Goal: Transaction & Acquisition: Purchase product/service

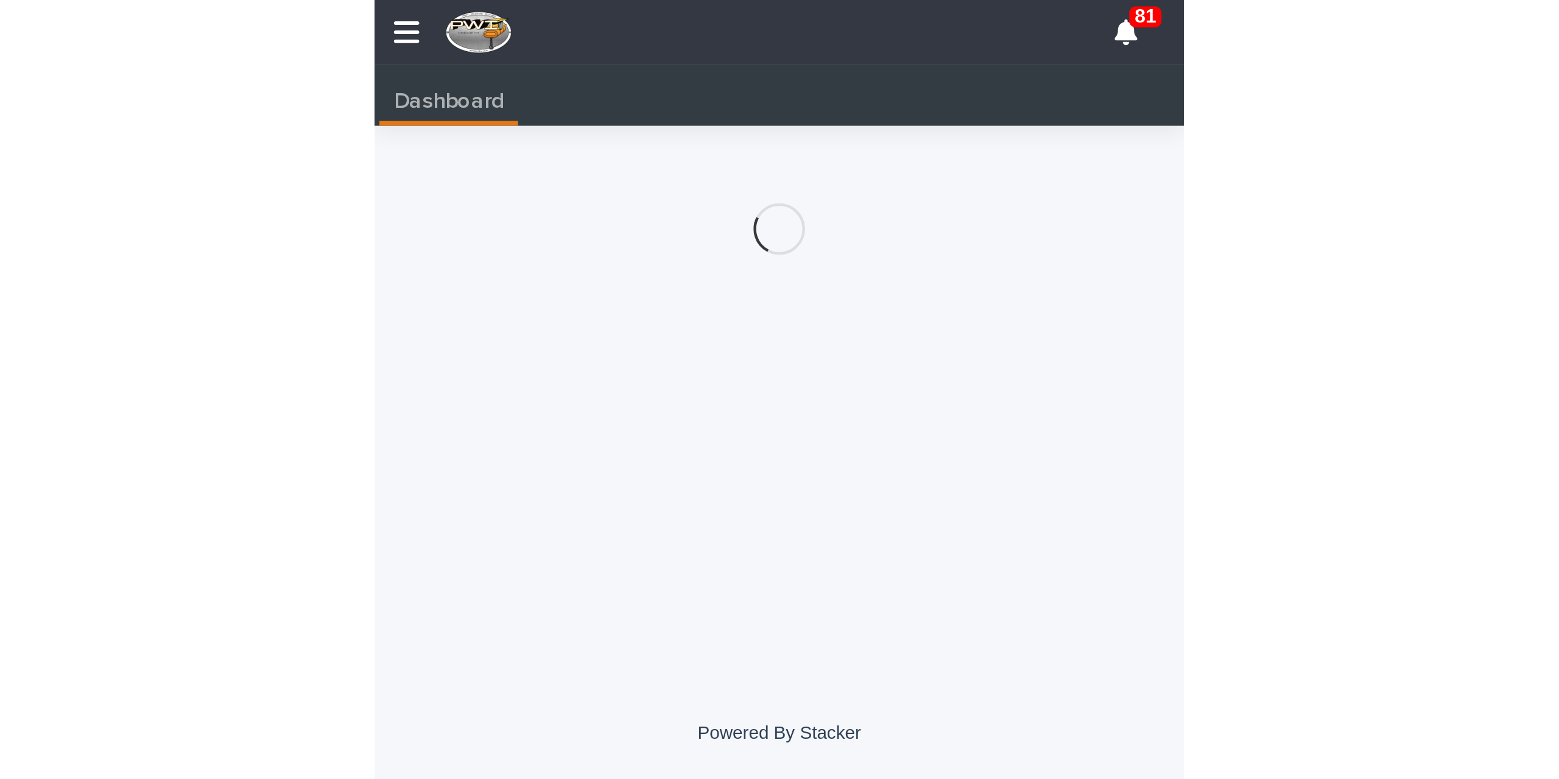
scroll to position [0, 5]
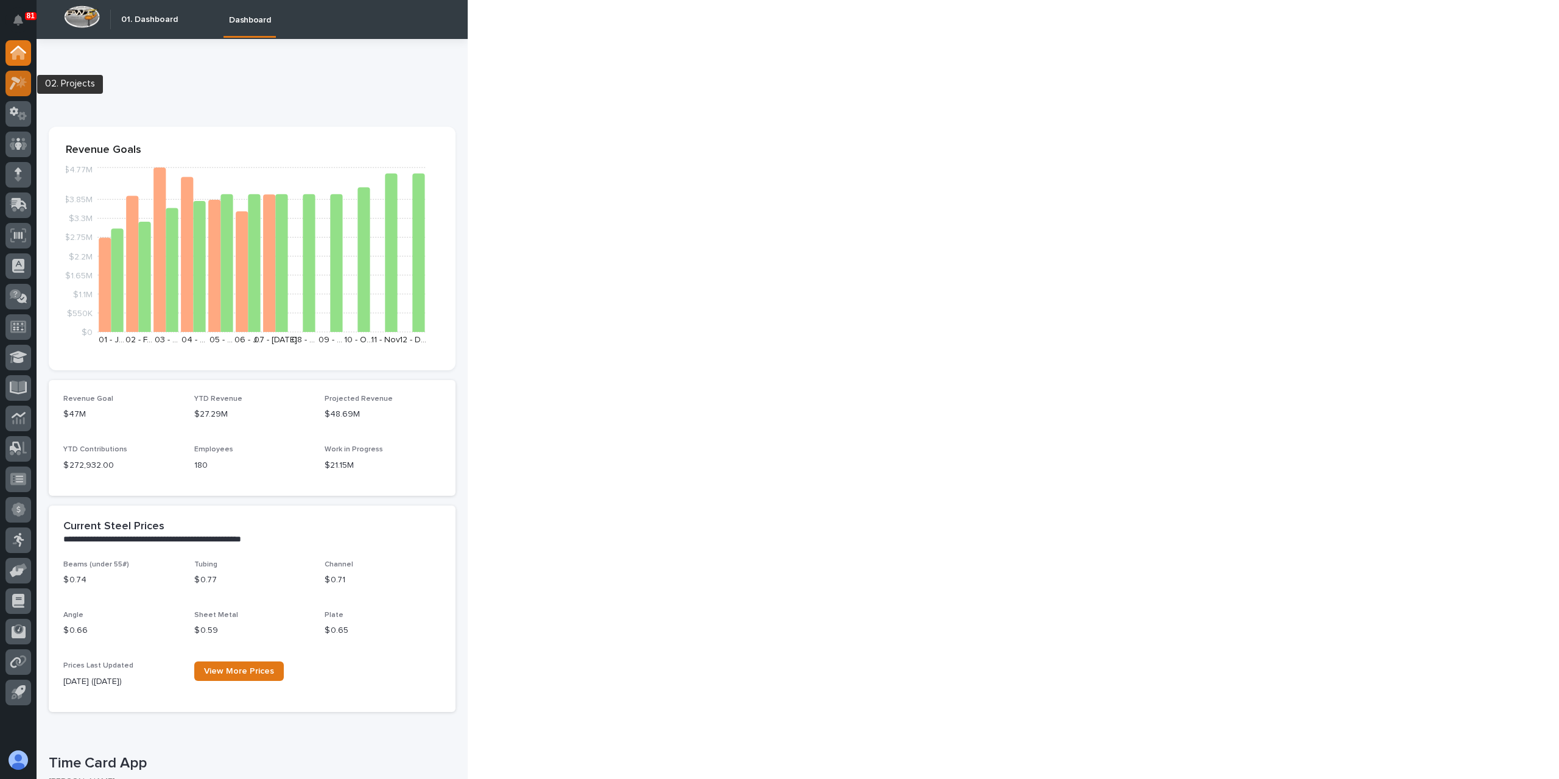
click at [12, 80] on icon at bounding box center [15, 83] width 11 height 13
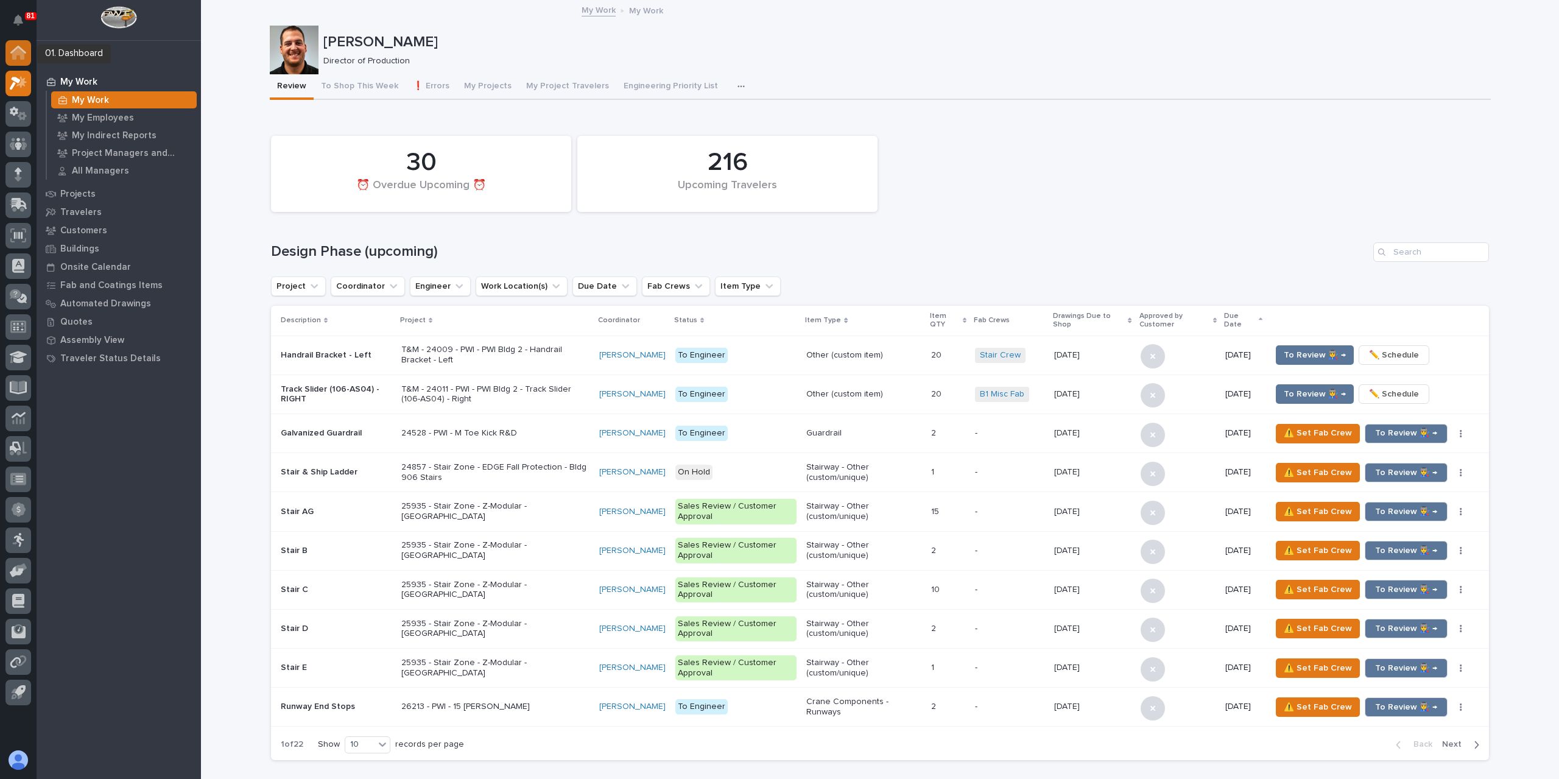
click at [23, 58] on icon at bounding box center [18, 53] width 12 height 12
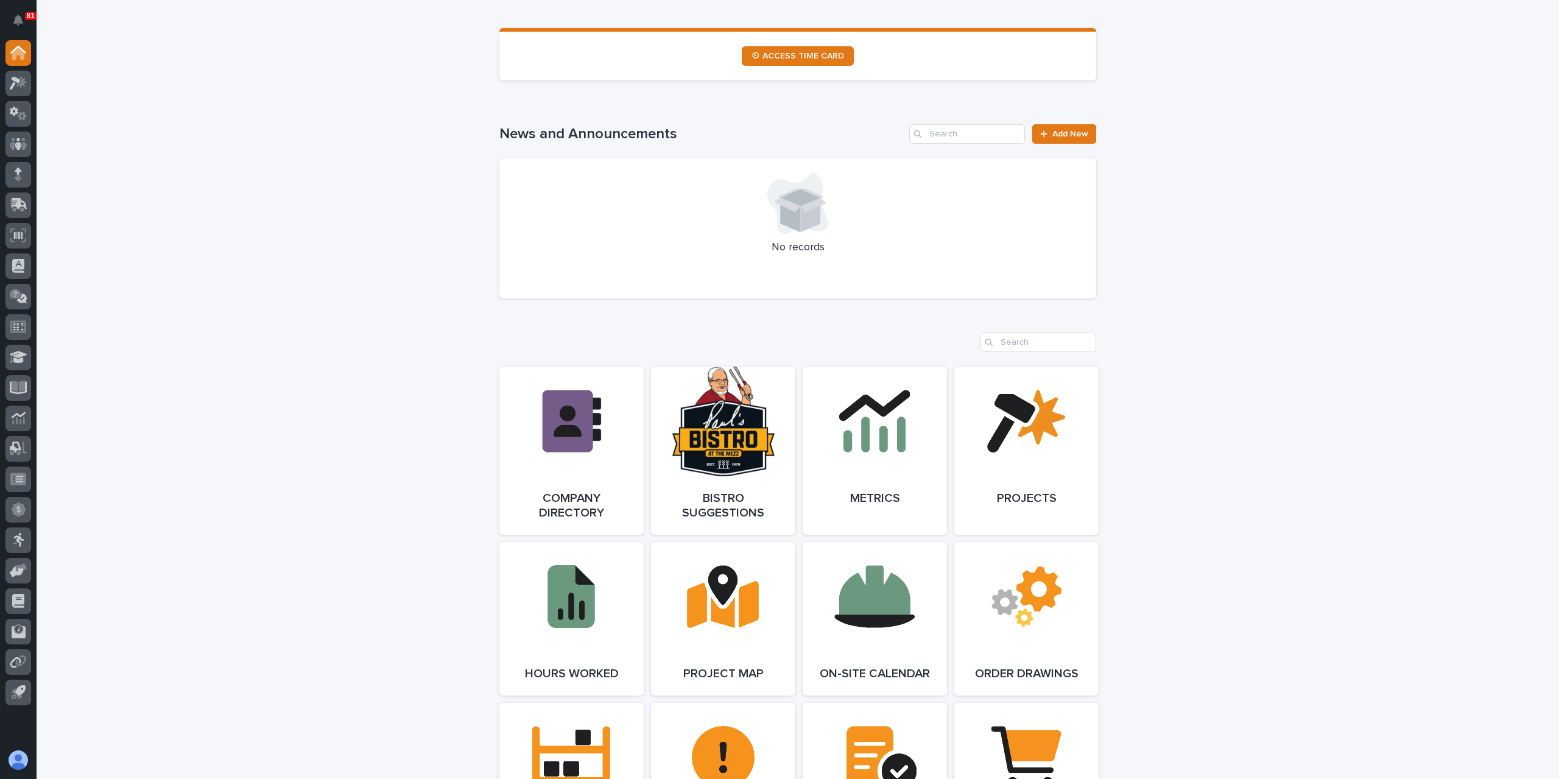
scroll to position [974, 0]
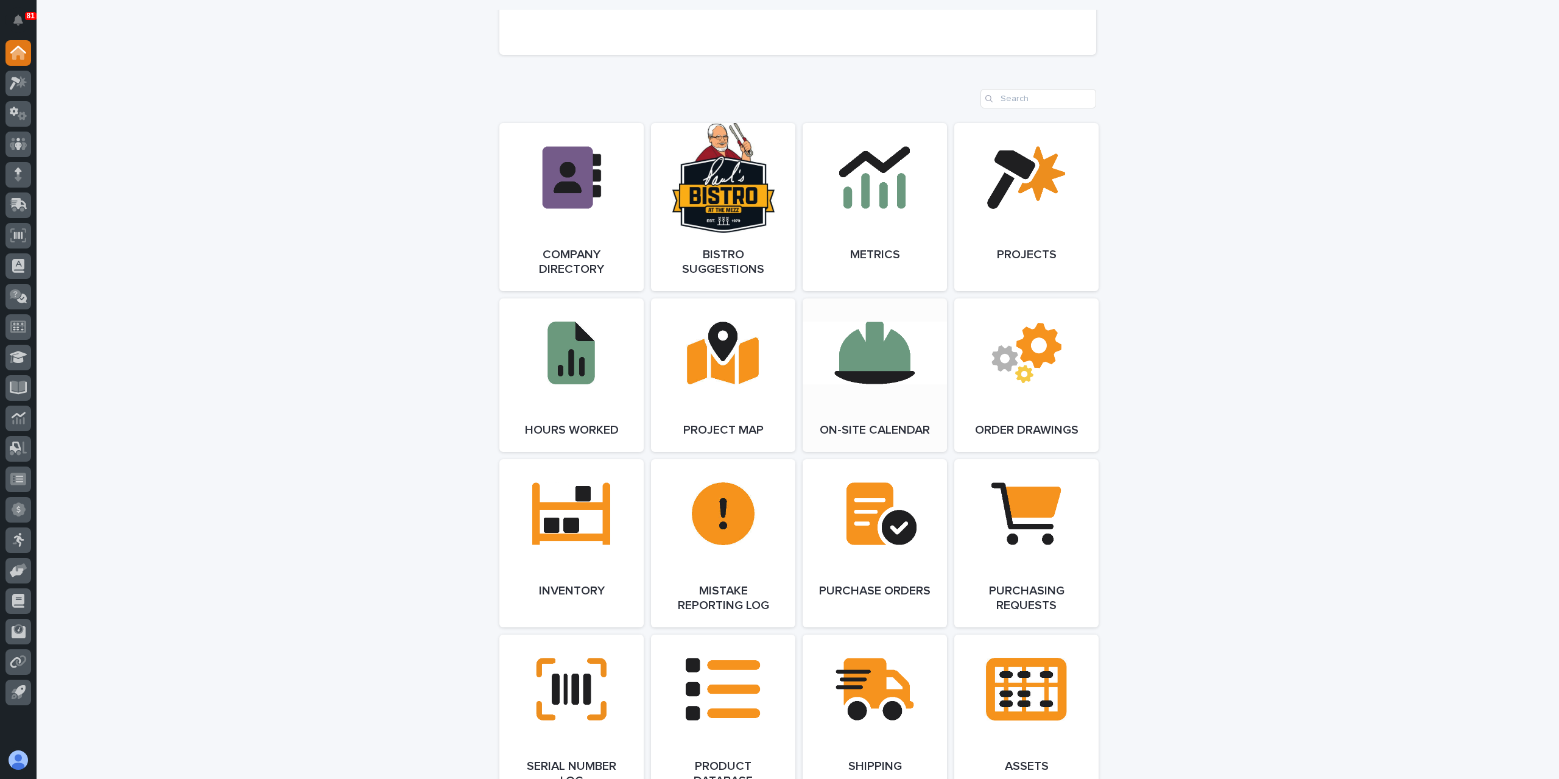
click at [305, 293] on link "Open Link" at bounding box center [874, 374] width 144 height 153
click at [9, 169] on div at bounding box center [18, 175] width 26 height 26
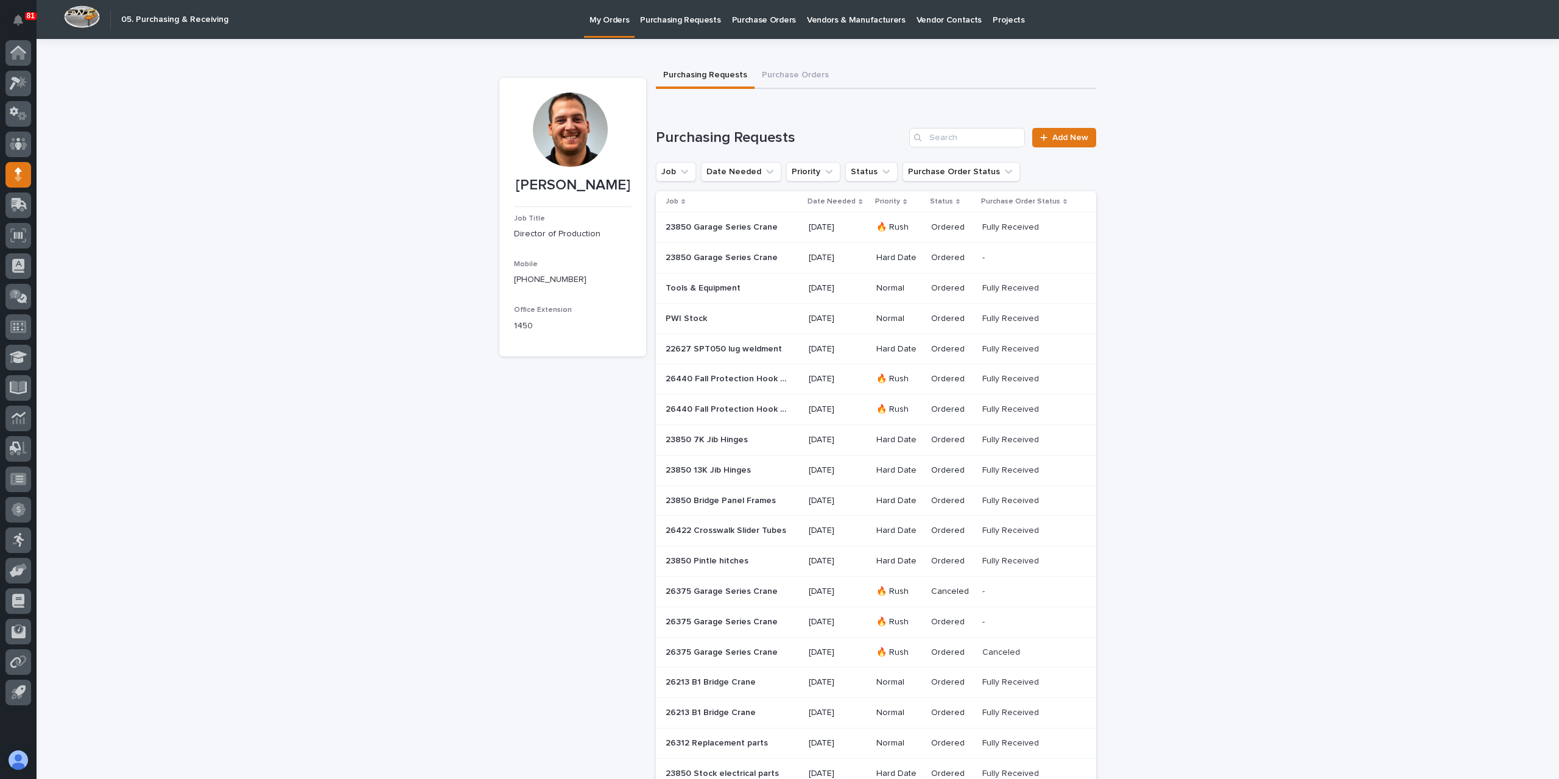
click at [305, 32] on link "Purchasing Requests" at bounding box center [679, 19] width 91 height 38
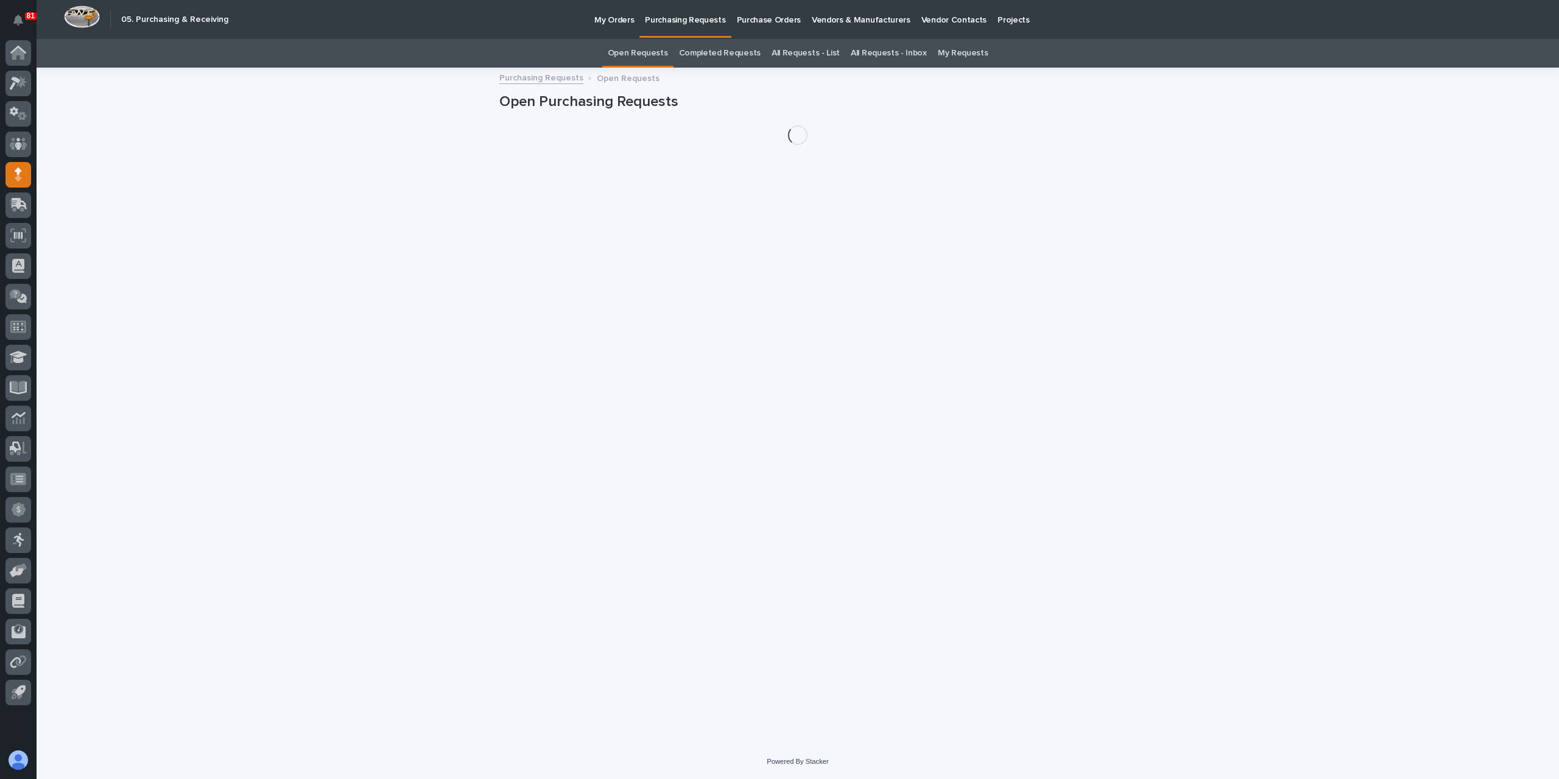
click at [305, 58] on link "All Requests - List" at bounding box center [805, 53] width 68 height 29
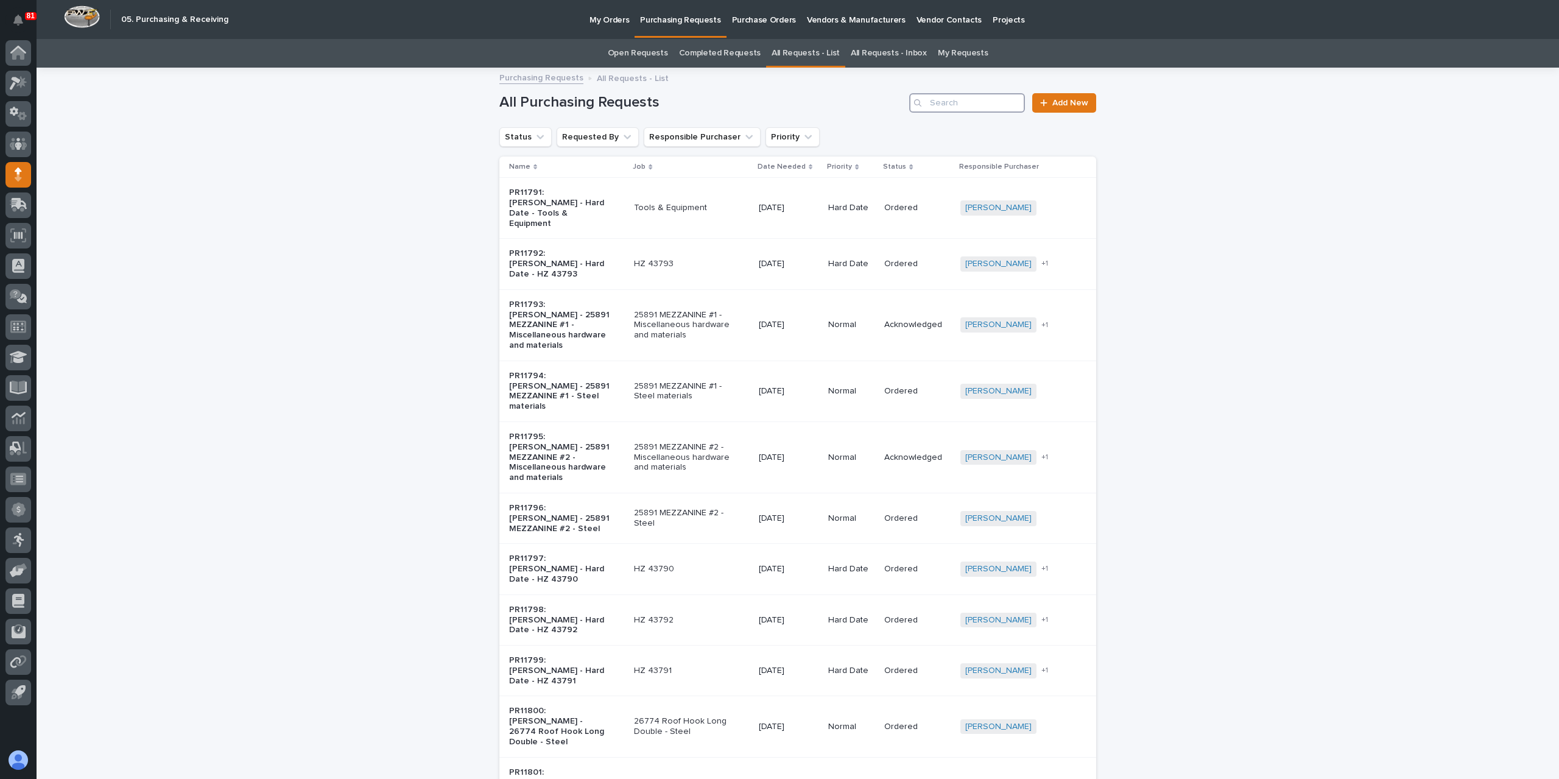
click at [305, 96] on input "Search" at bounding box center [967, 102] width 116 height 19
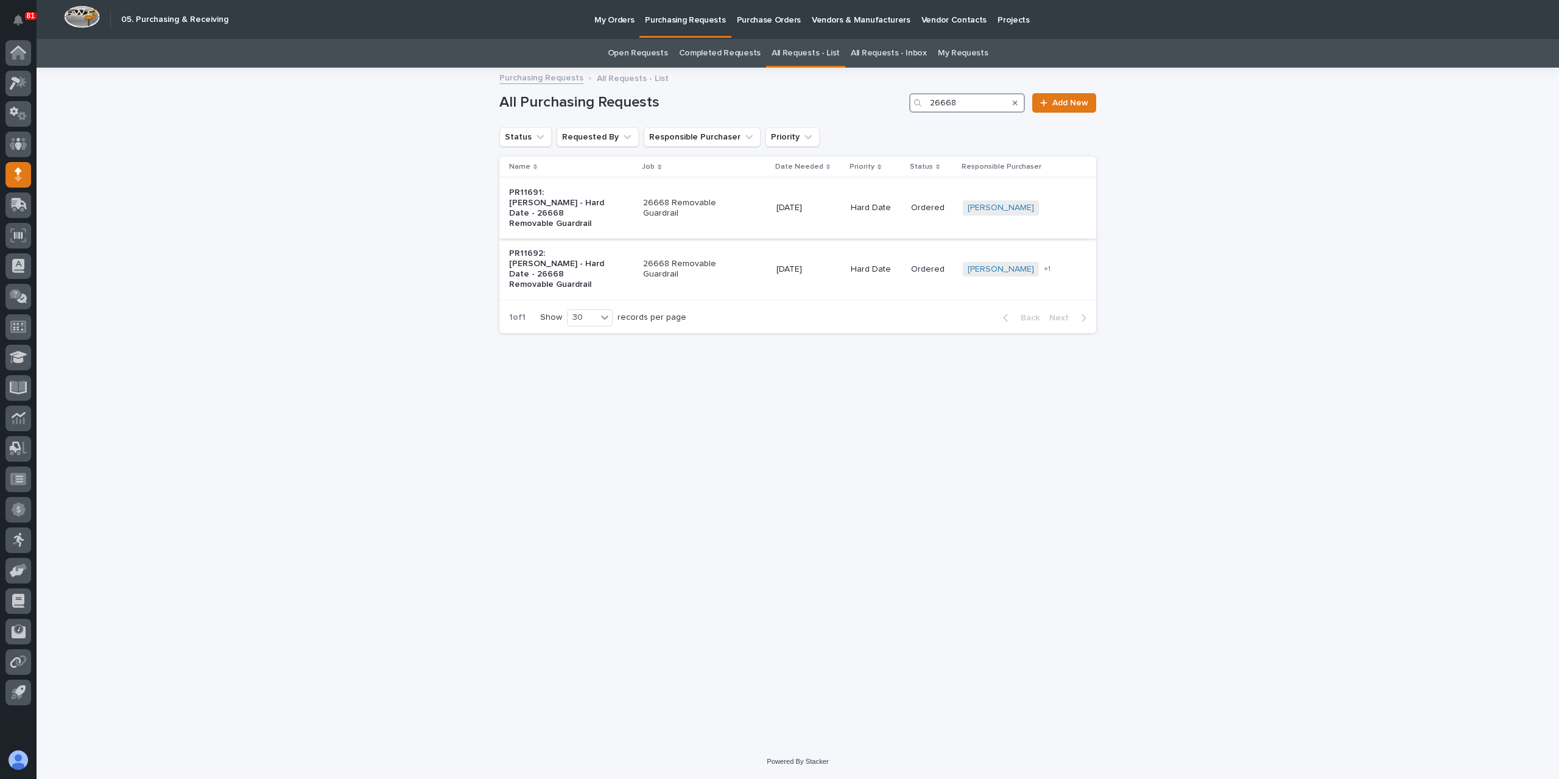
type input "26668"
click at [305, 208] on p "Hard Date" at bounding box center [875, 208] width 50 height 10
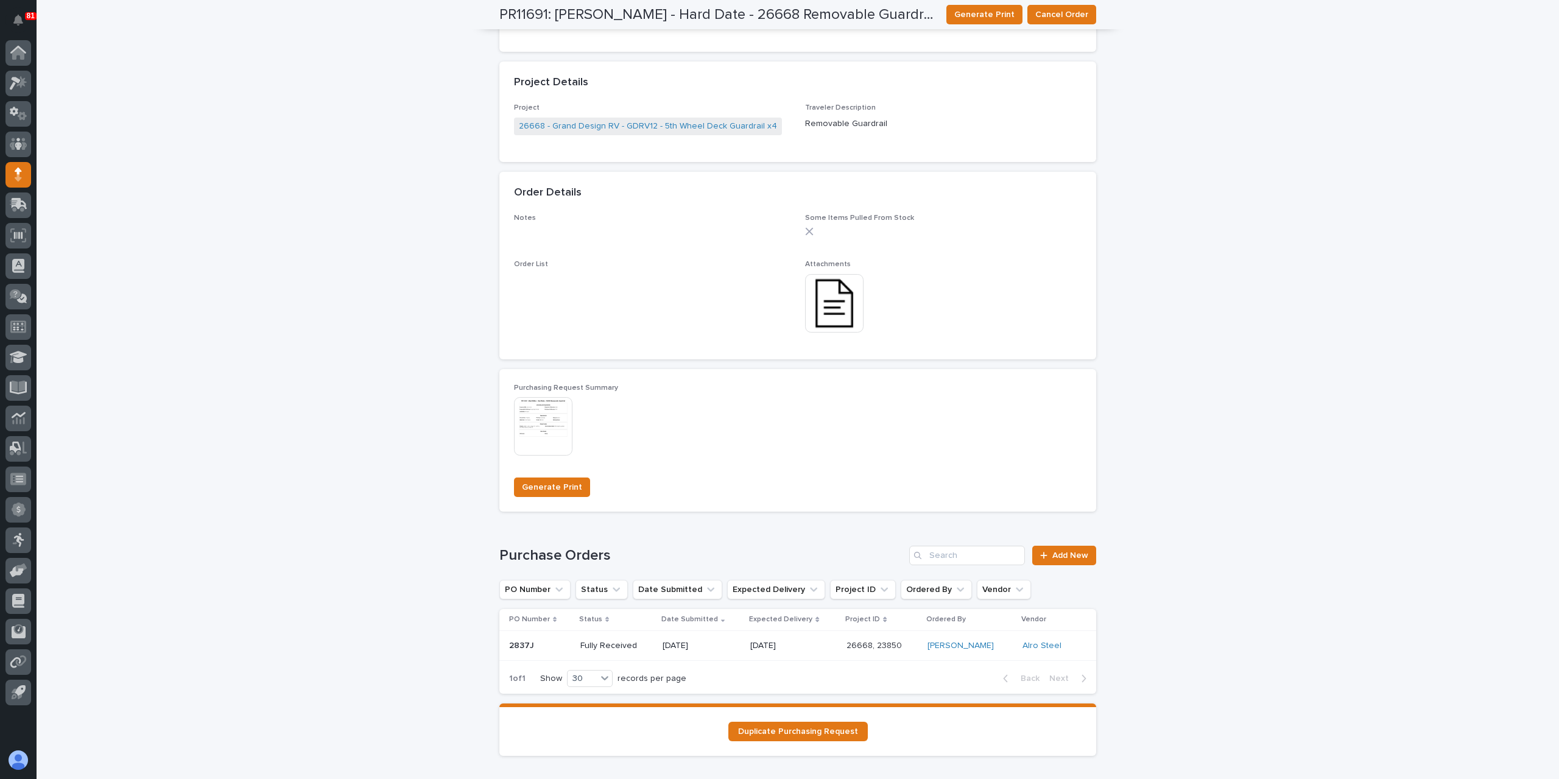
scroll to position [535, 0]
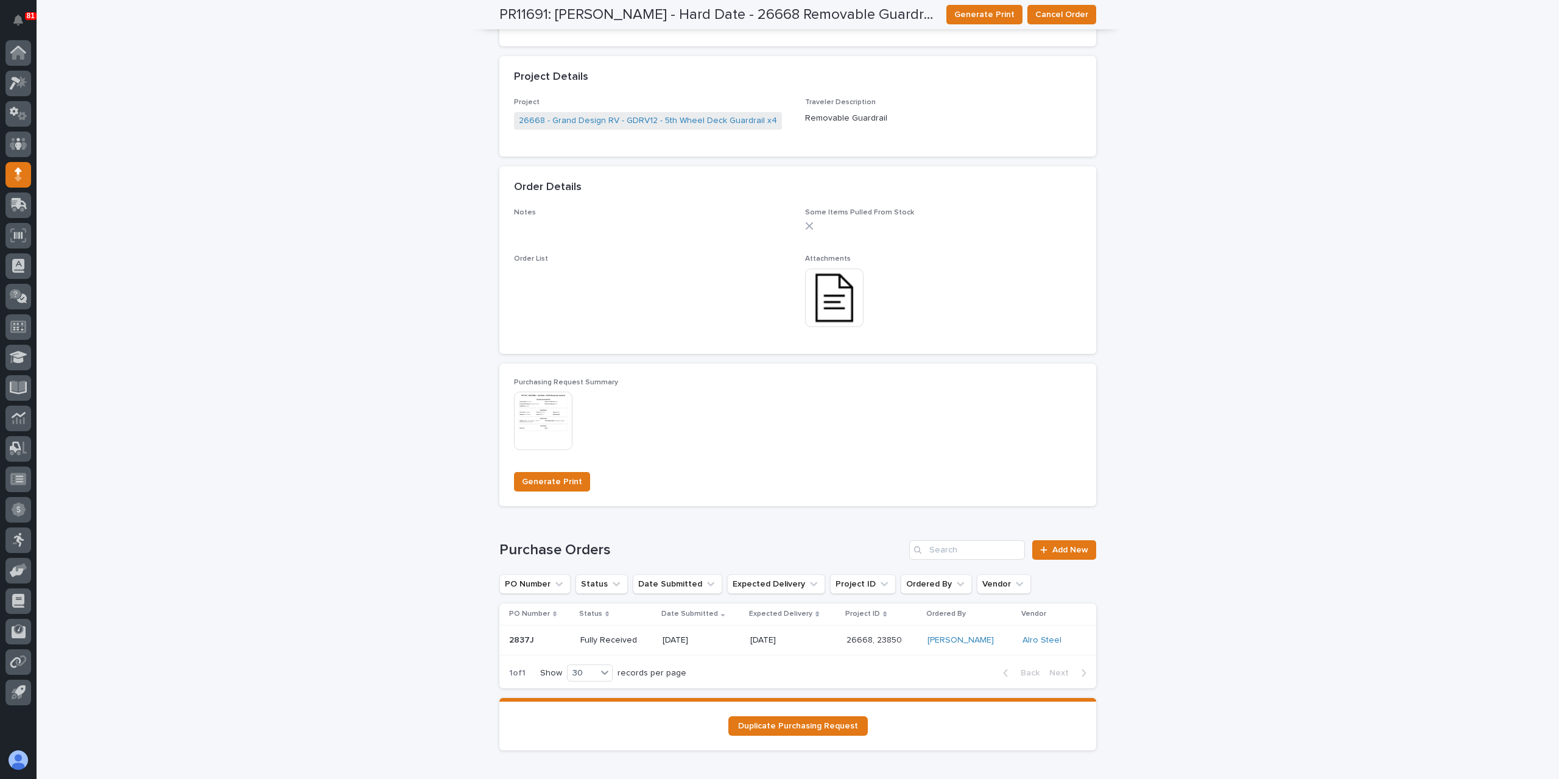
click at [305, 293] on div "[DATE]" at bounding box center [701, 639] width 78 height 13
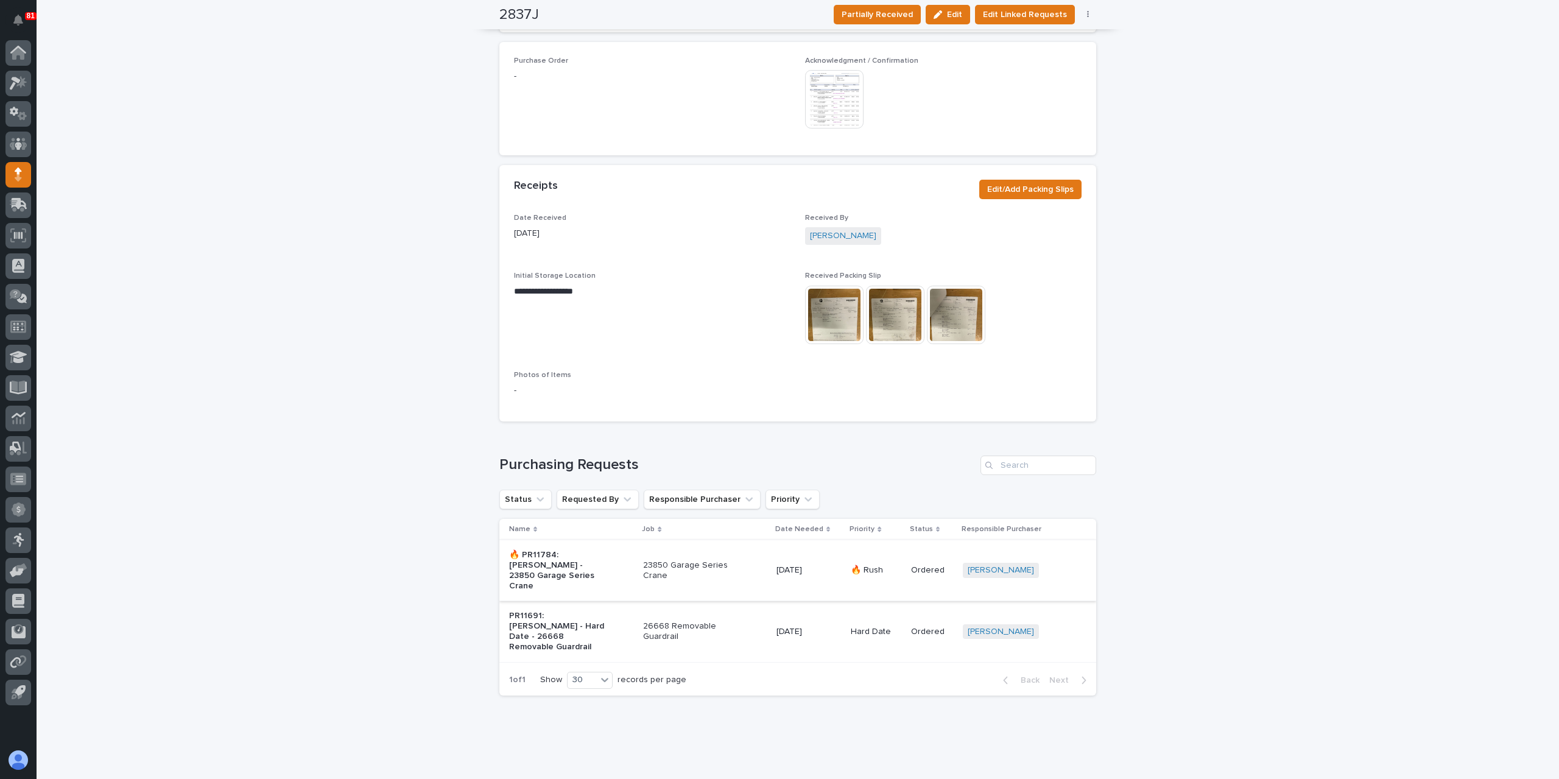
scroll to position [401, 0]
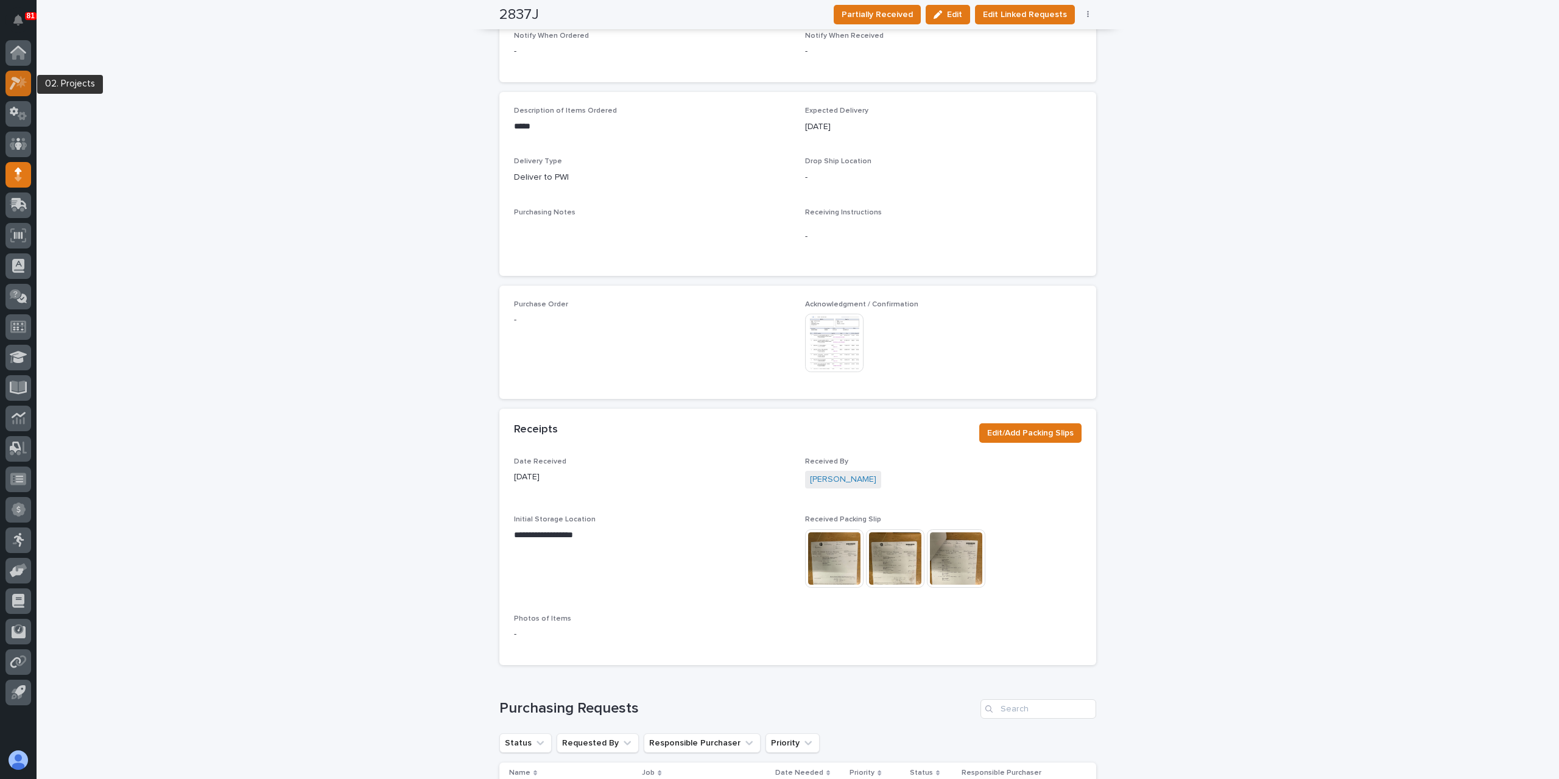
click at [15, 77] on icon at bounding box center [15, 83] width 11 height 13
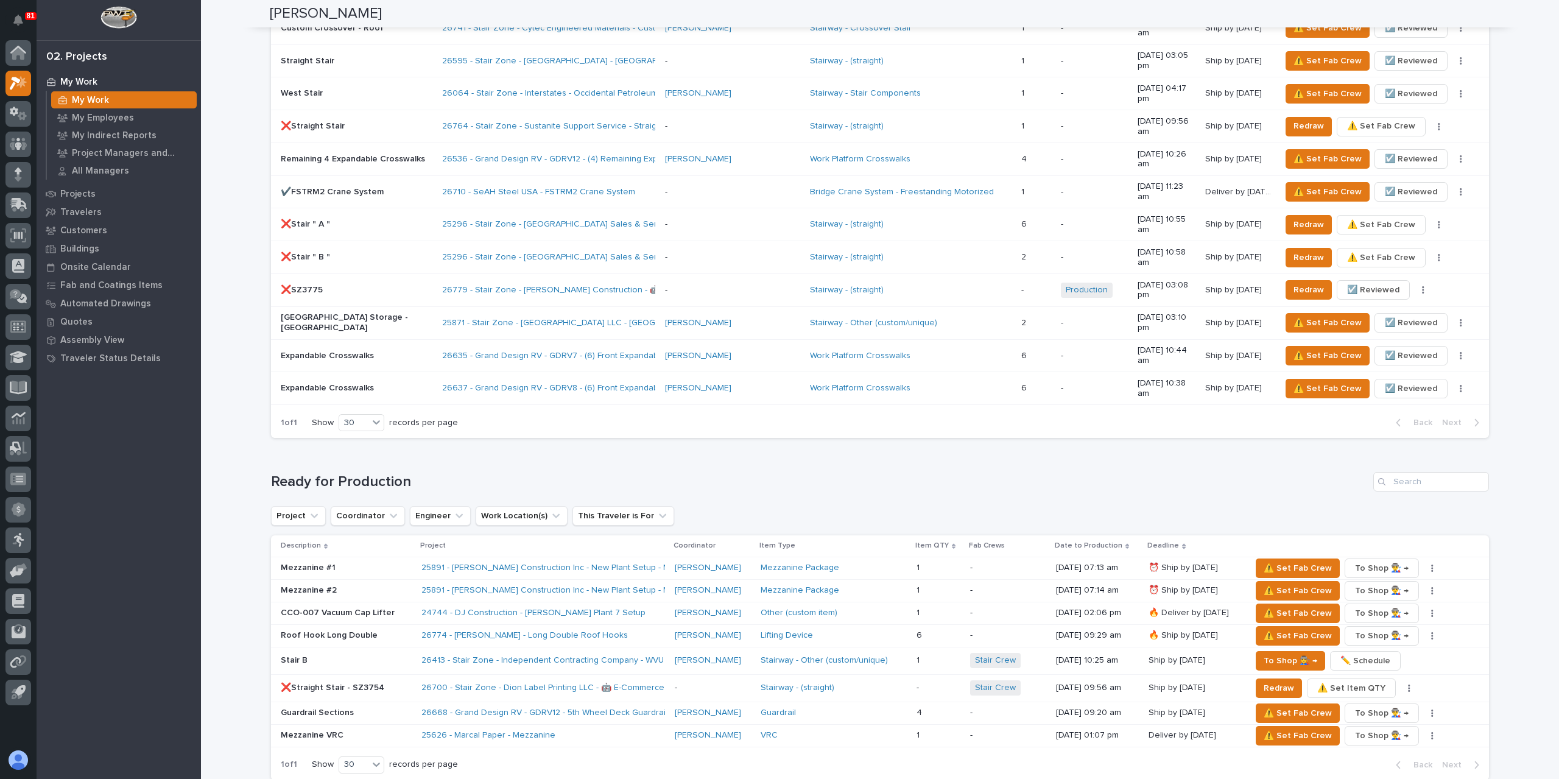
scroll to position [974, 0]
click at [305, 293] on icon "button" at bounding box center [1432, 634] width 2 height 7
click at [305, 293] on span "✏️ Schedule" at bounding box center [1386, 658] width 50 height 15
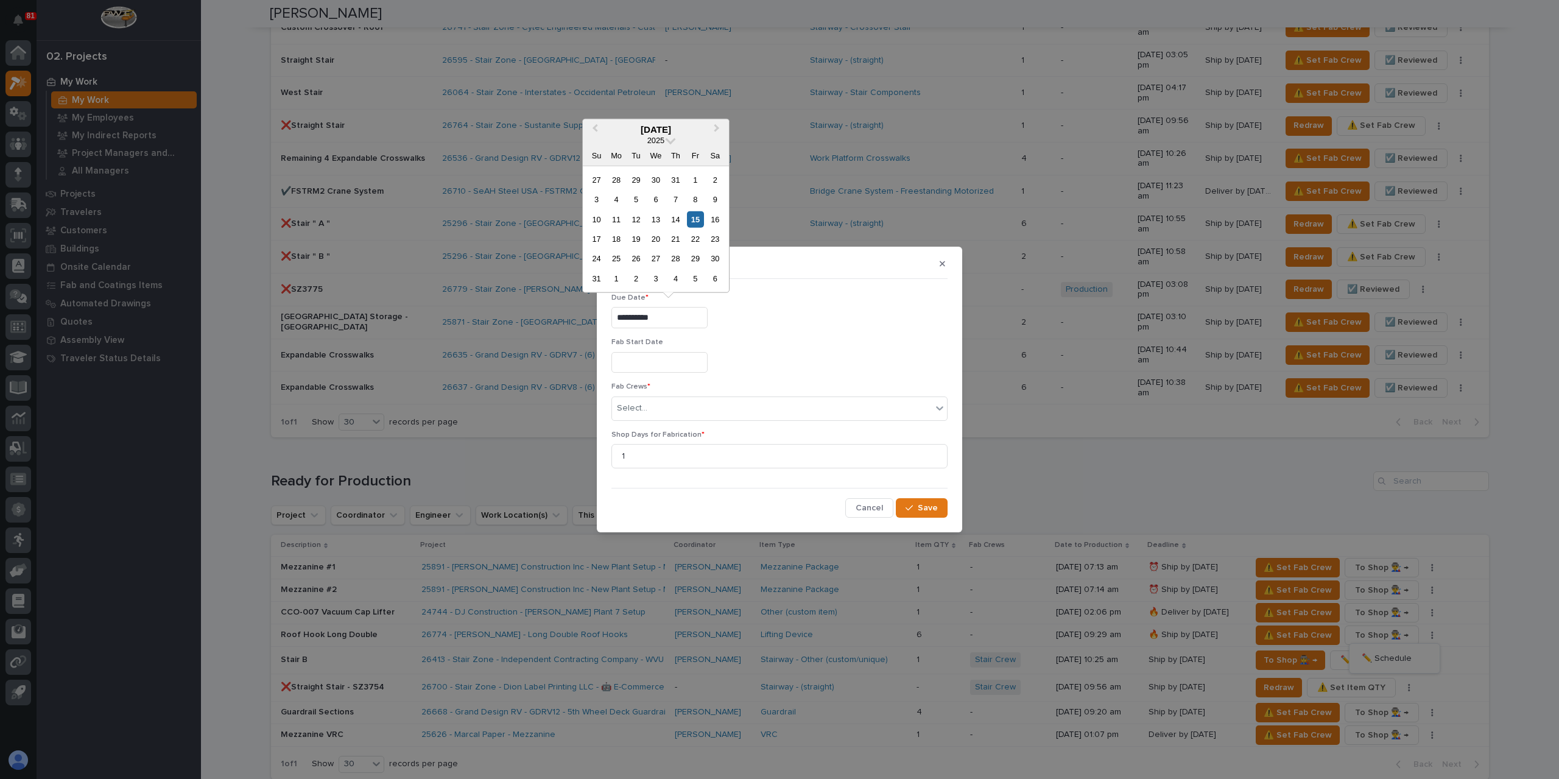
click at [305, 293] on input "**********" at bounding box center [659, 317] width 96 height 21
click at [305, 233] on div "22" at bounding box center [695, 239] width 16 height 16
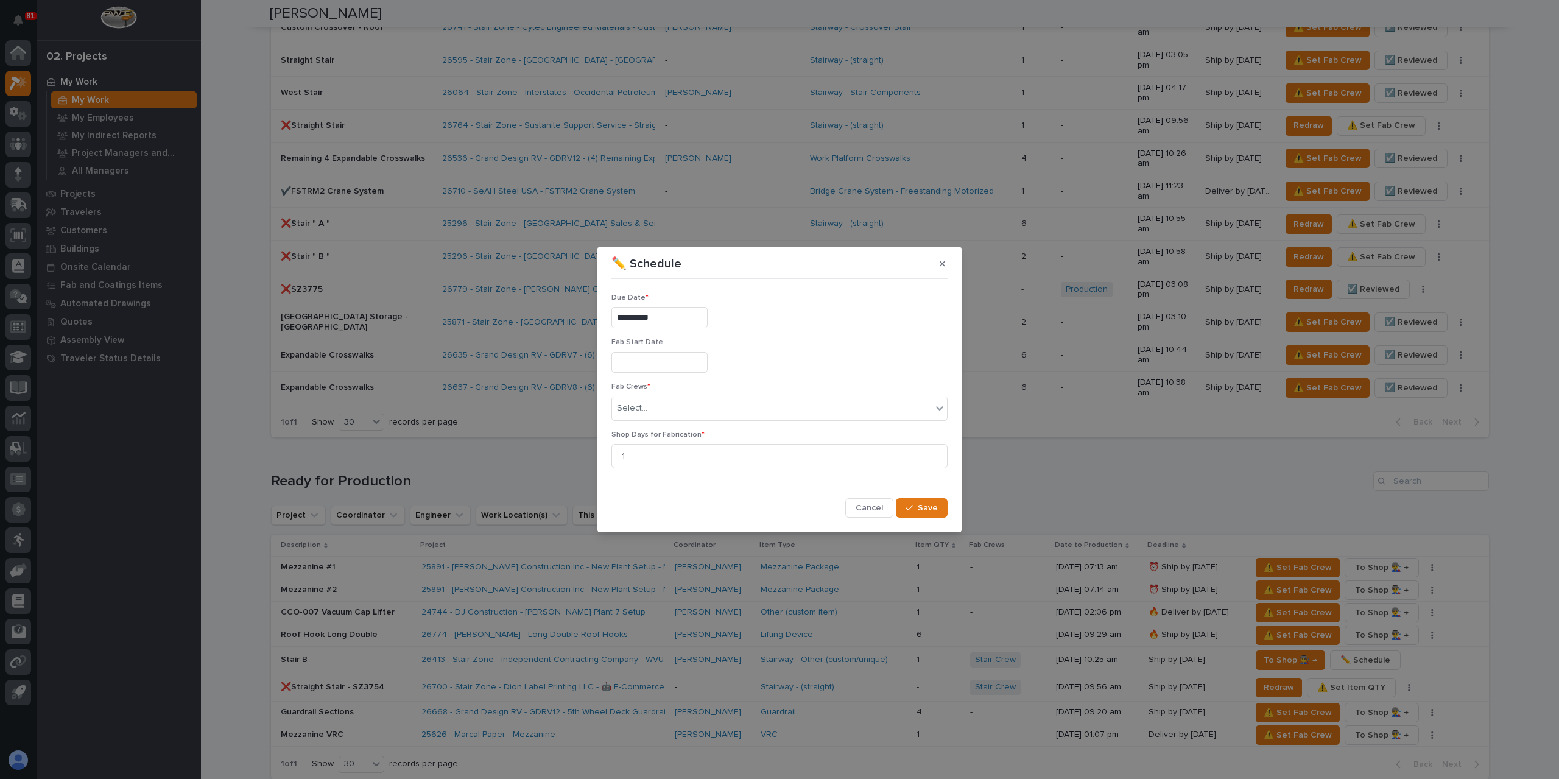
type input "**********"
click at [305, 293] on div "Select..." at bounding box center [772, 408] width 320 height 20
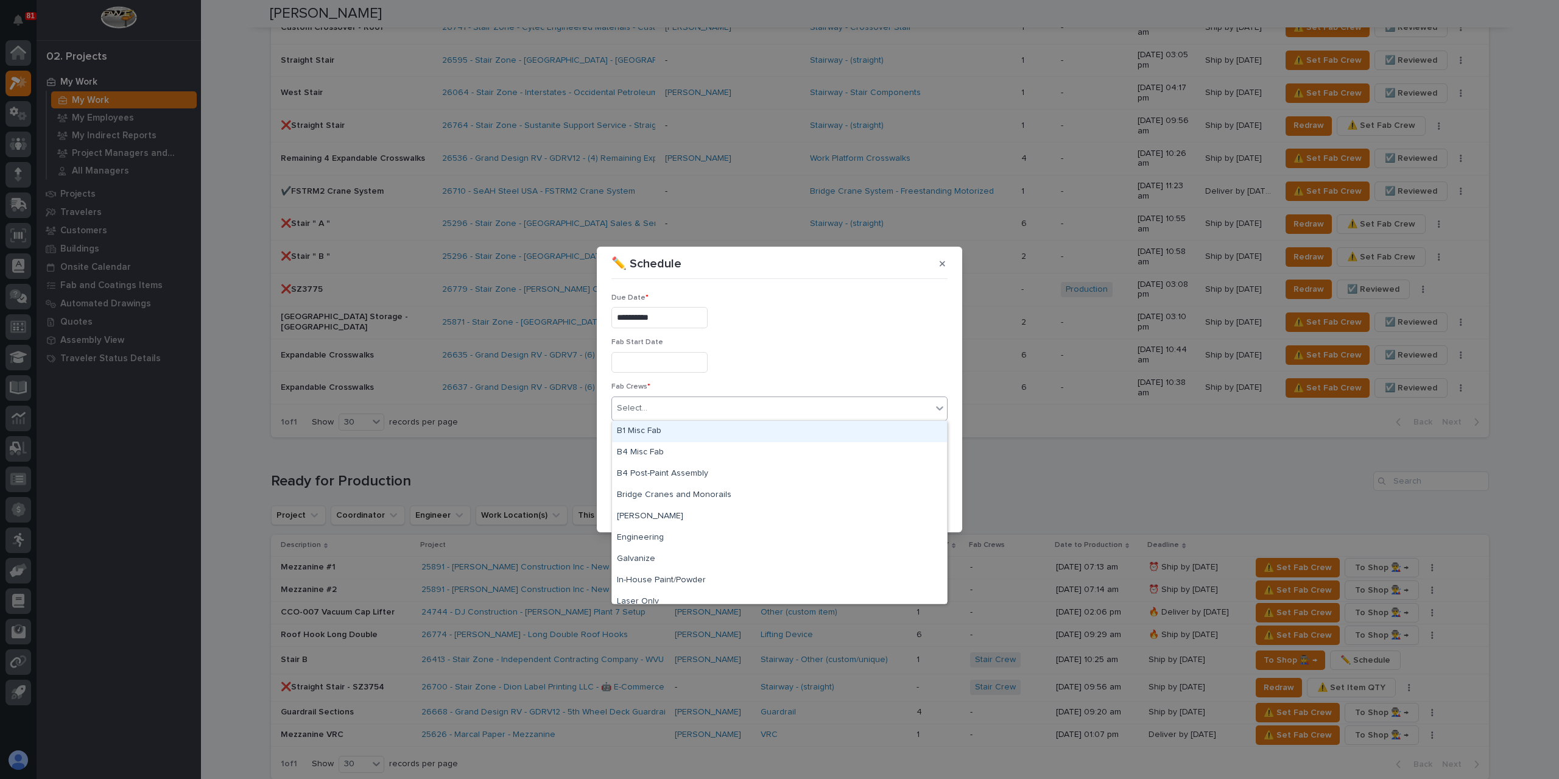
click at [305, 293] on div "B1 Misc Fab" at bounding box center [779, 431] width 335 height 21
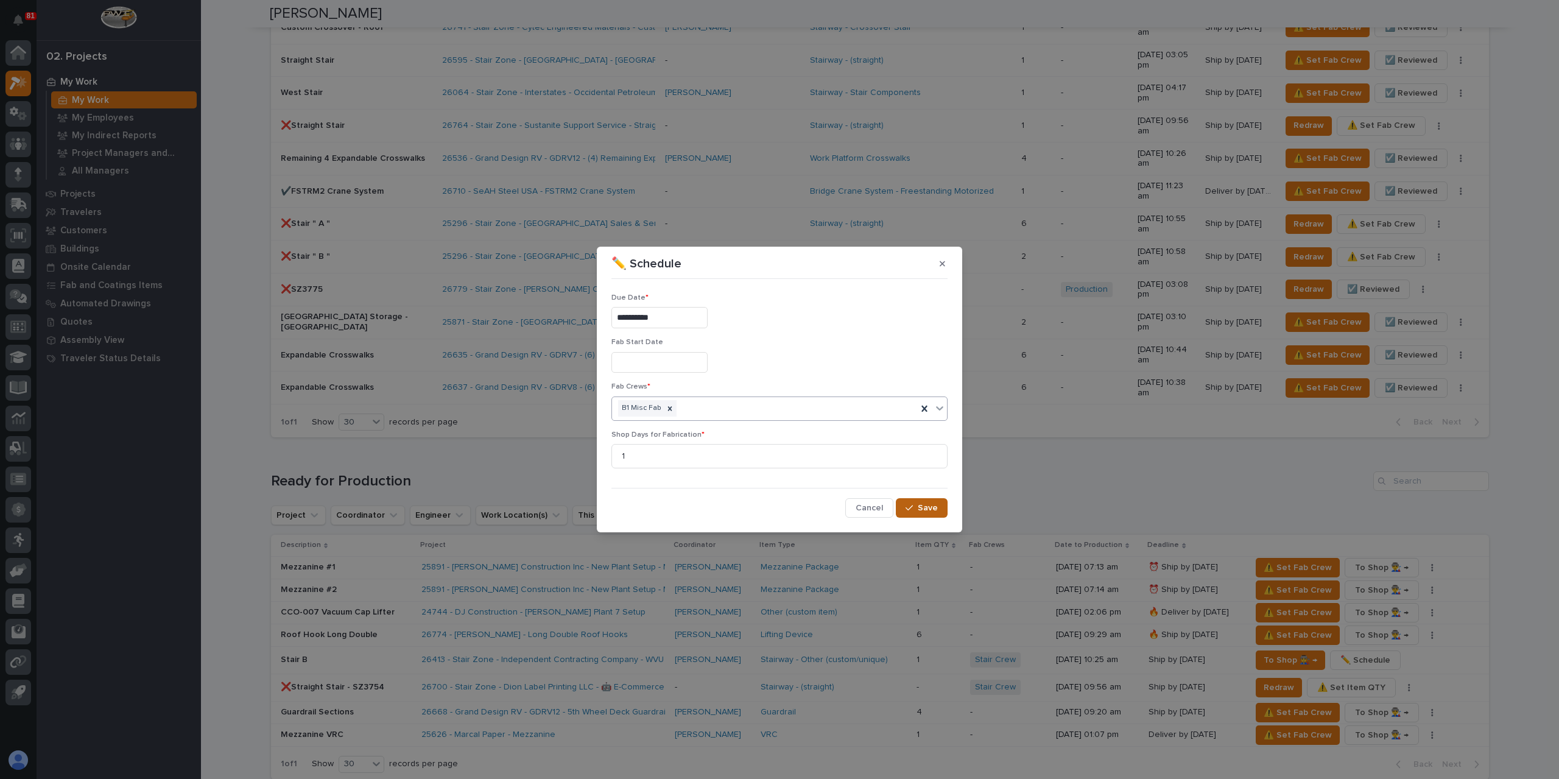
click at [305, 293] on span "Save" at bounding box center [927, 507] width 20 height 11
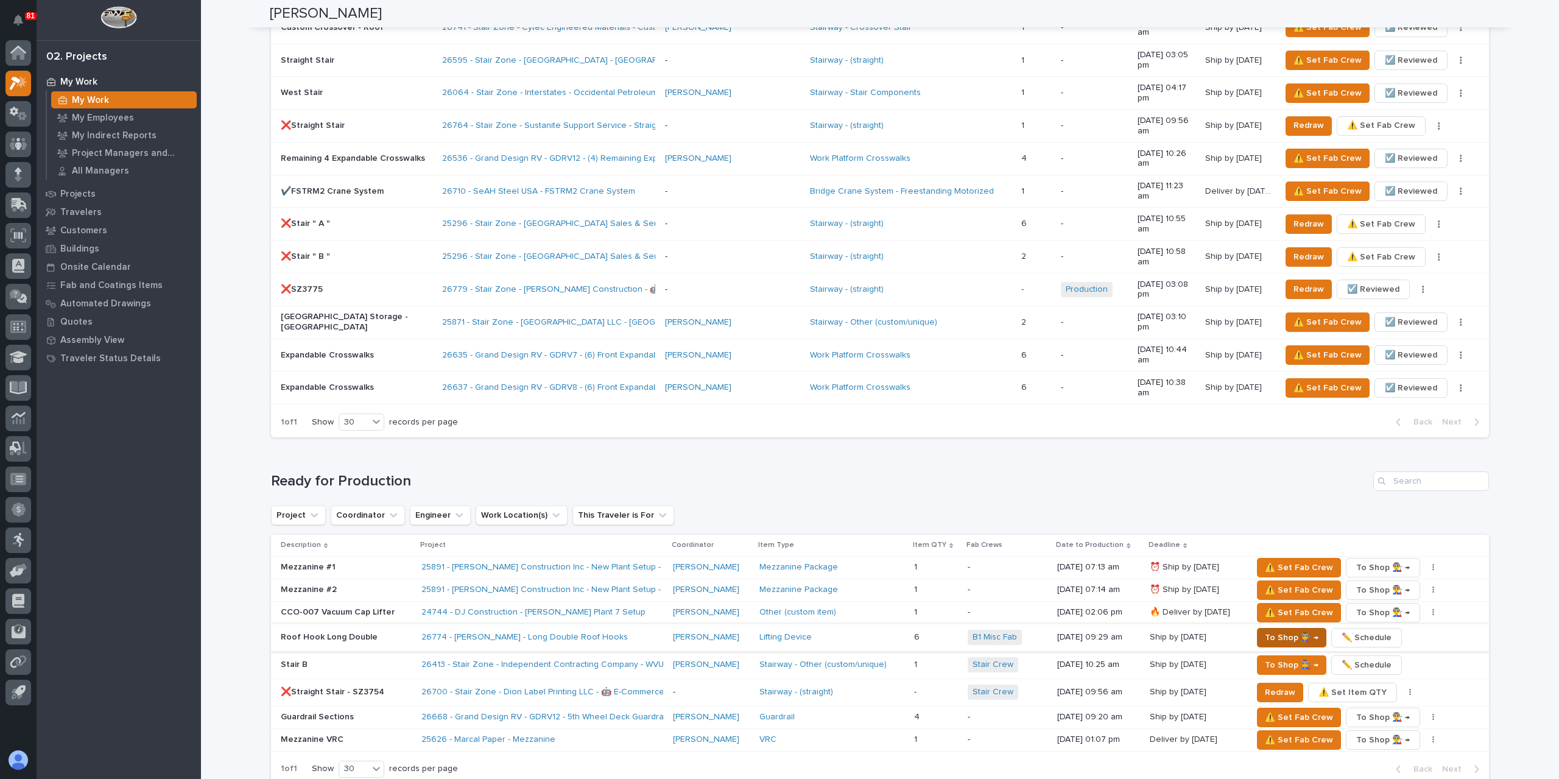
click at [305, 293] on span "To Shop 👨‍🏭 →" at bounding box center [1291, 637] width 54 height 15
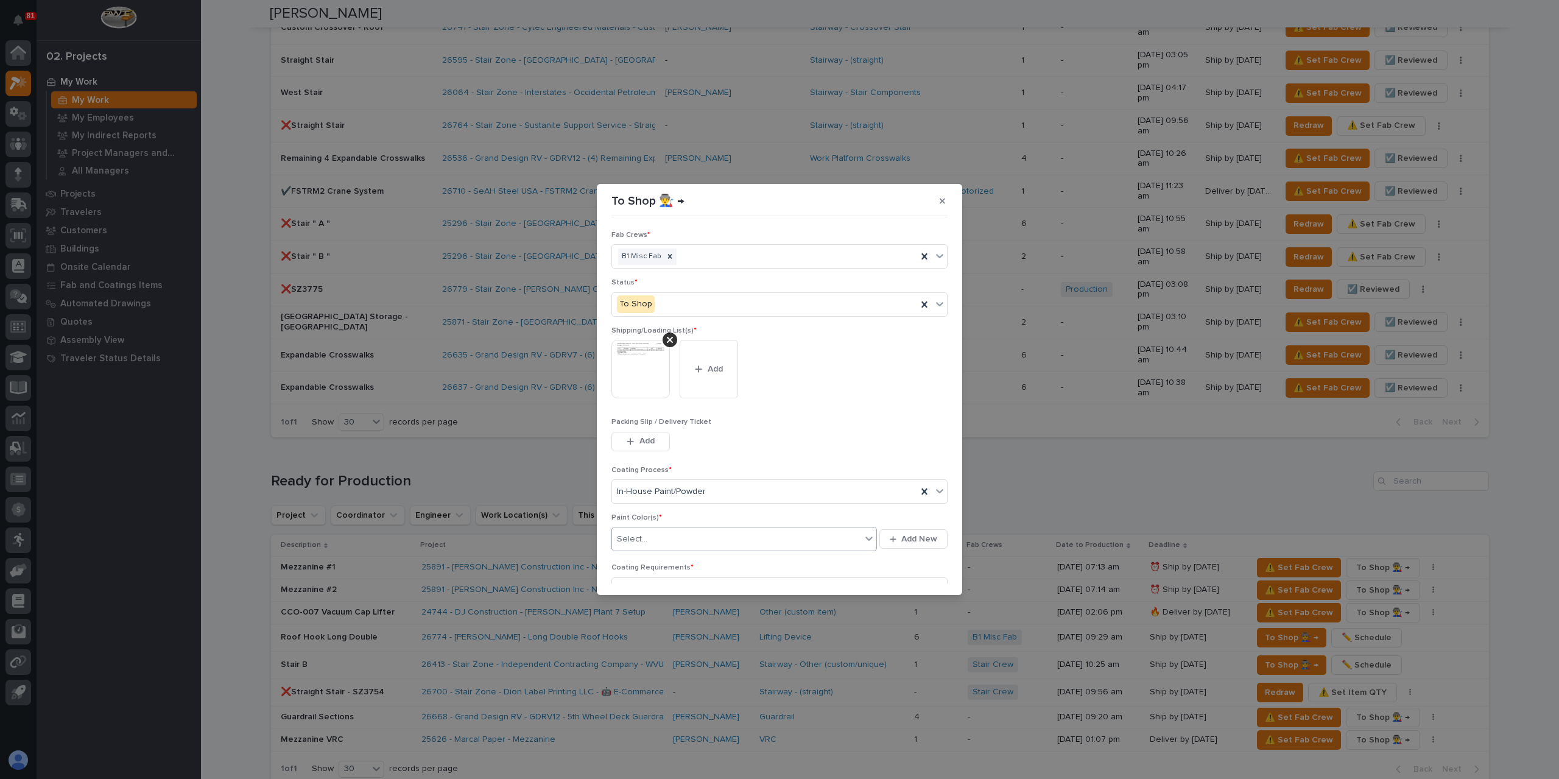
click at [305, 293] on div "Select..." at bounding box center [736, 539] width 249 height 20
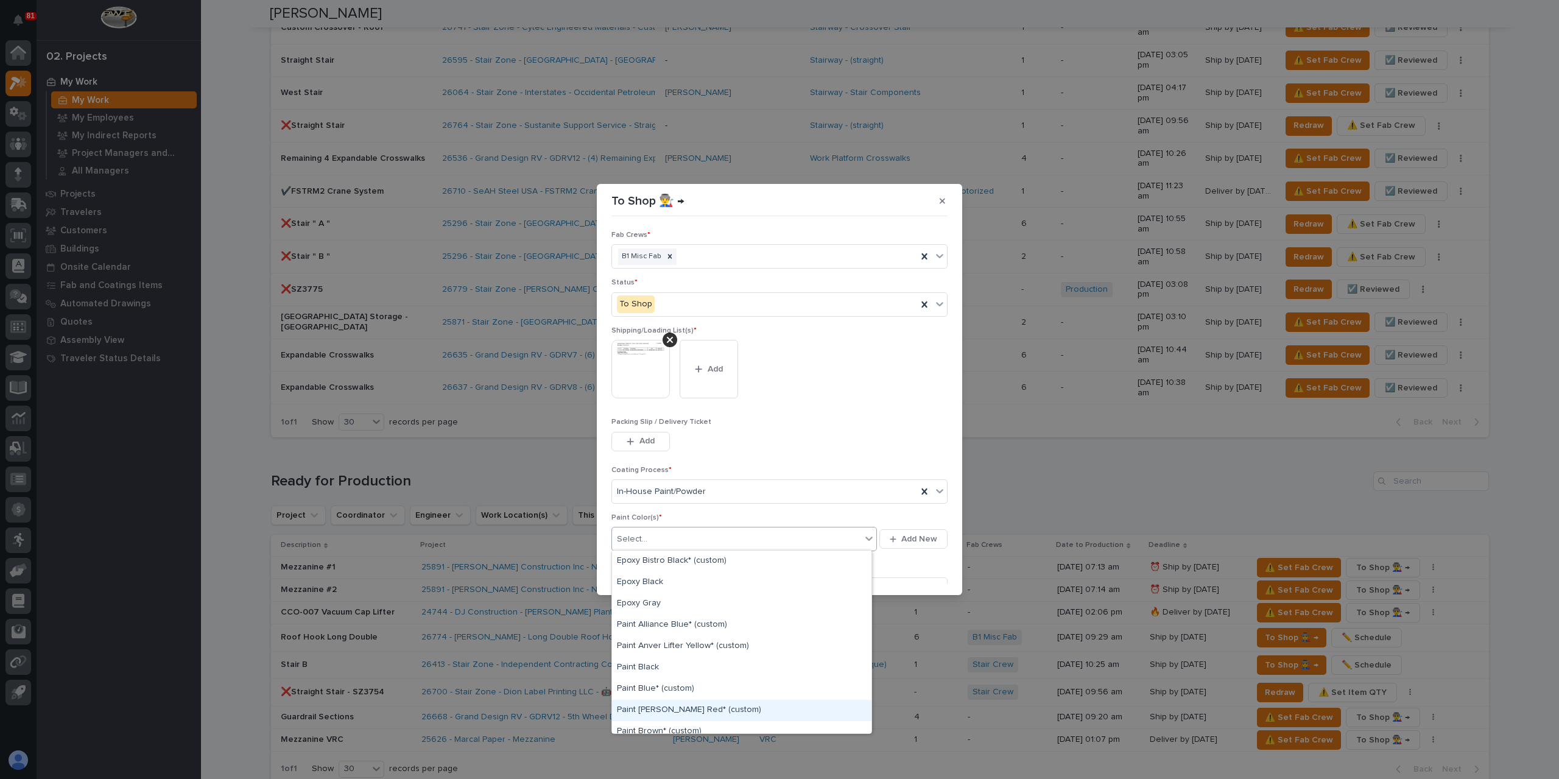
click at [305, 293] on div "Paint [PERSON_NAME] Red* (custom)" at bounding box center [741, 710] width 259 height 21
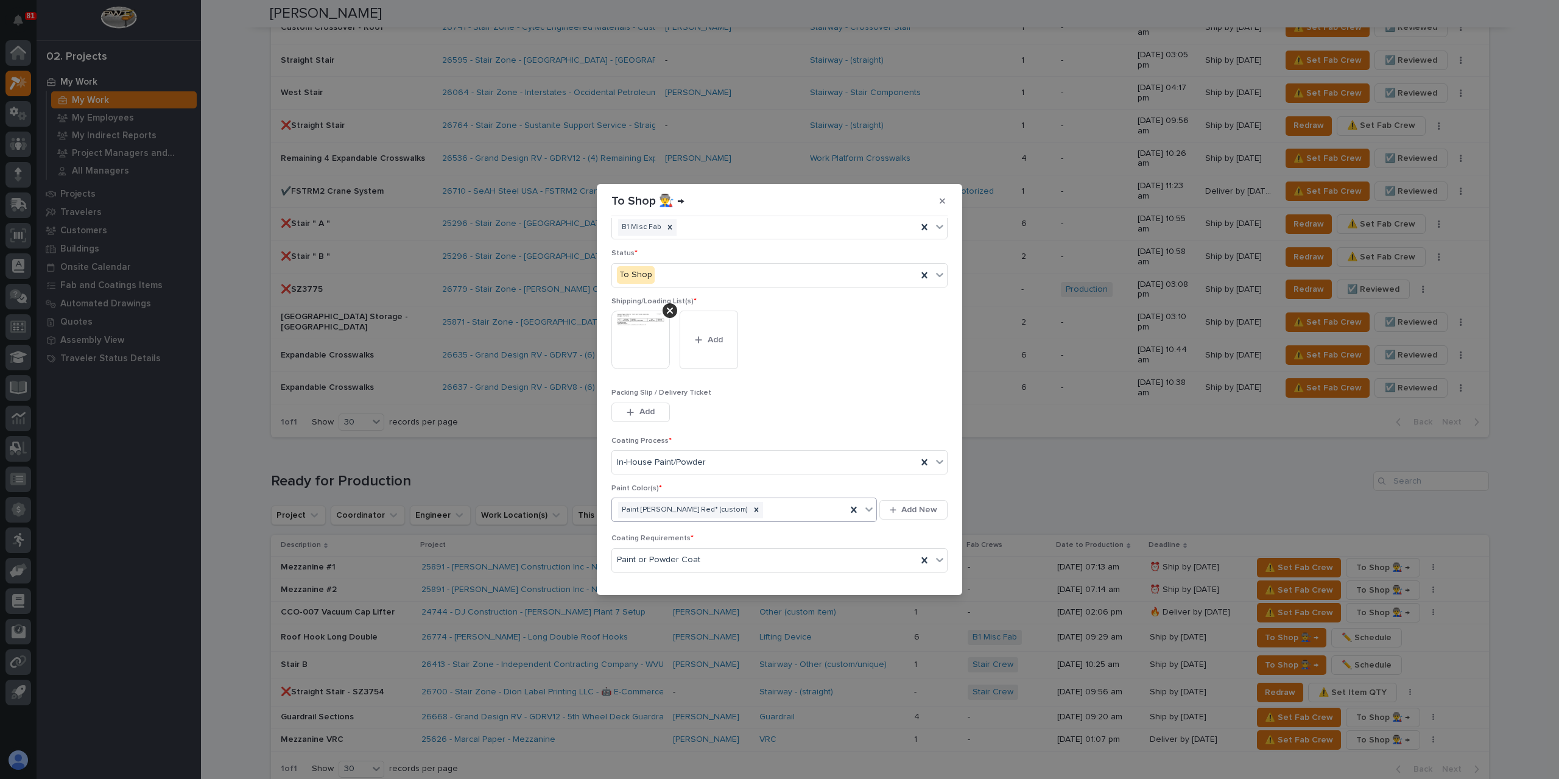
scroll to position [65, 0]
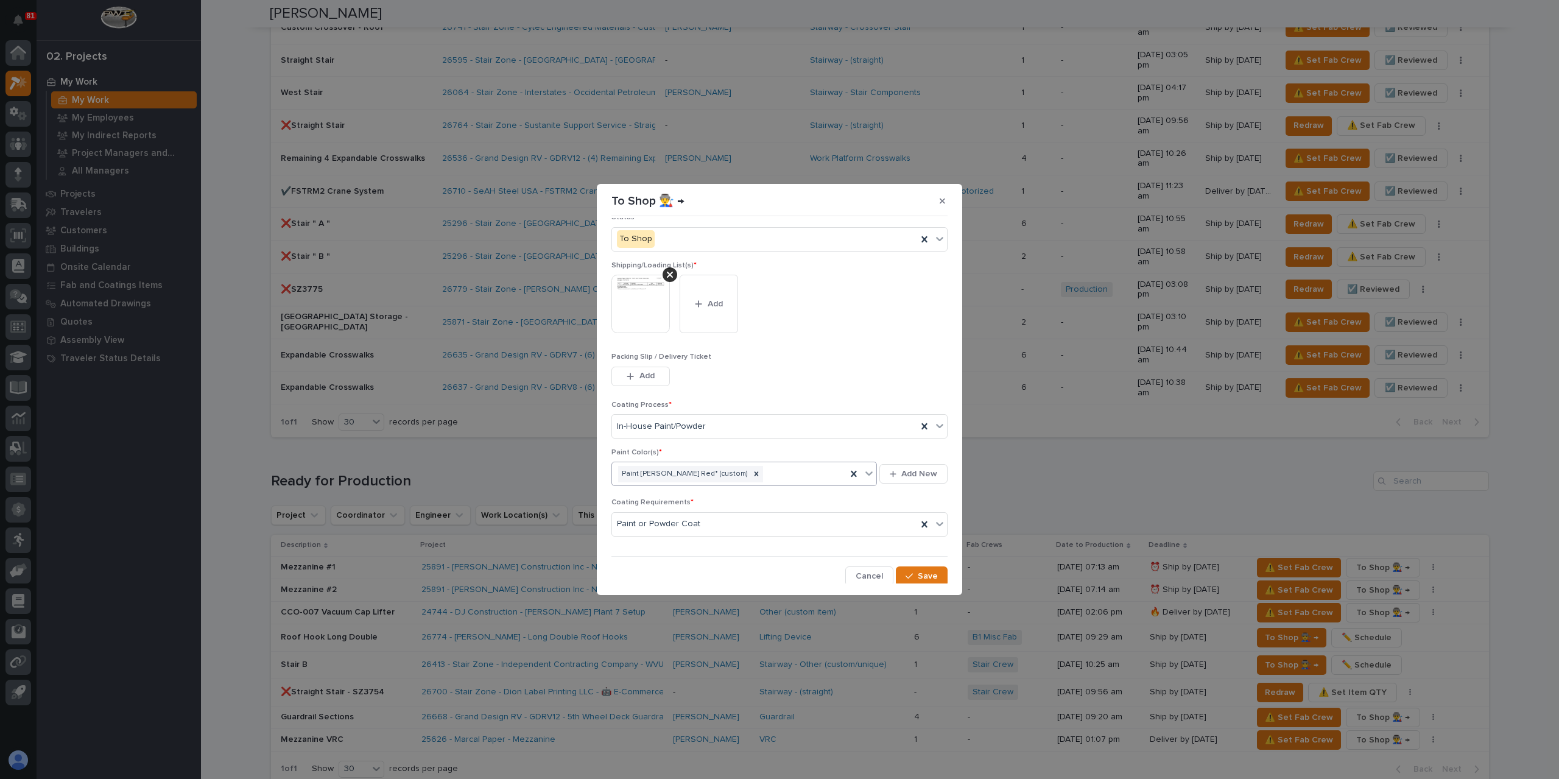
click at [305, 293] on section "To Shop 👨‍🏭 → Fab Crews * B1 Misc Fab Status * To Shop Shipping/Loading List(s)…" at bounding box center [779, 389] width 365 height 411
click at [305, 293] on span "Save" at bounding box center [927, 575] width 20 height 11
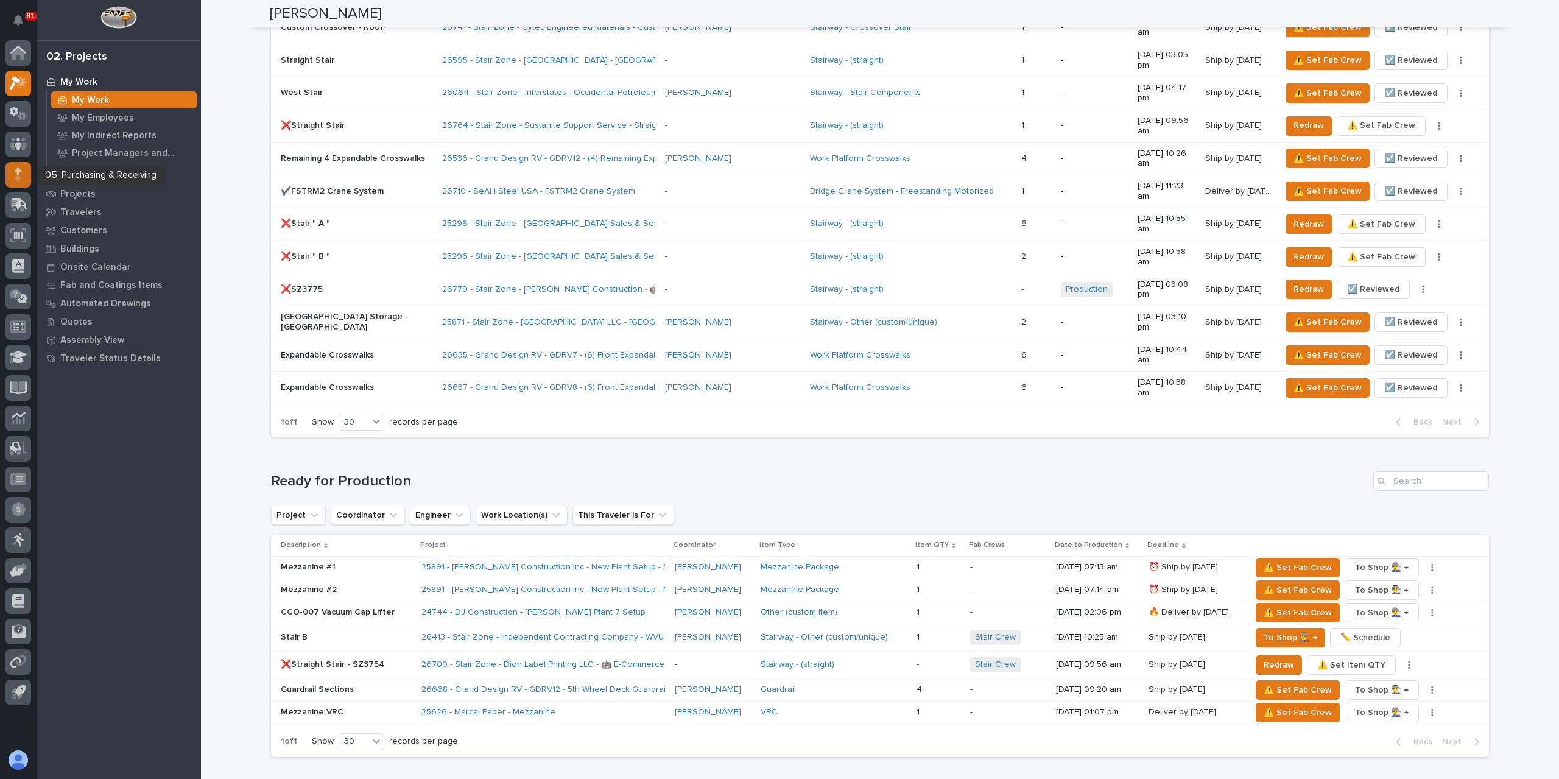
click at [16, 169] on icon at bounding box center [18, 174] width 7 height 14
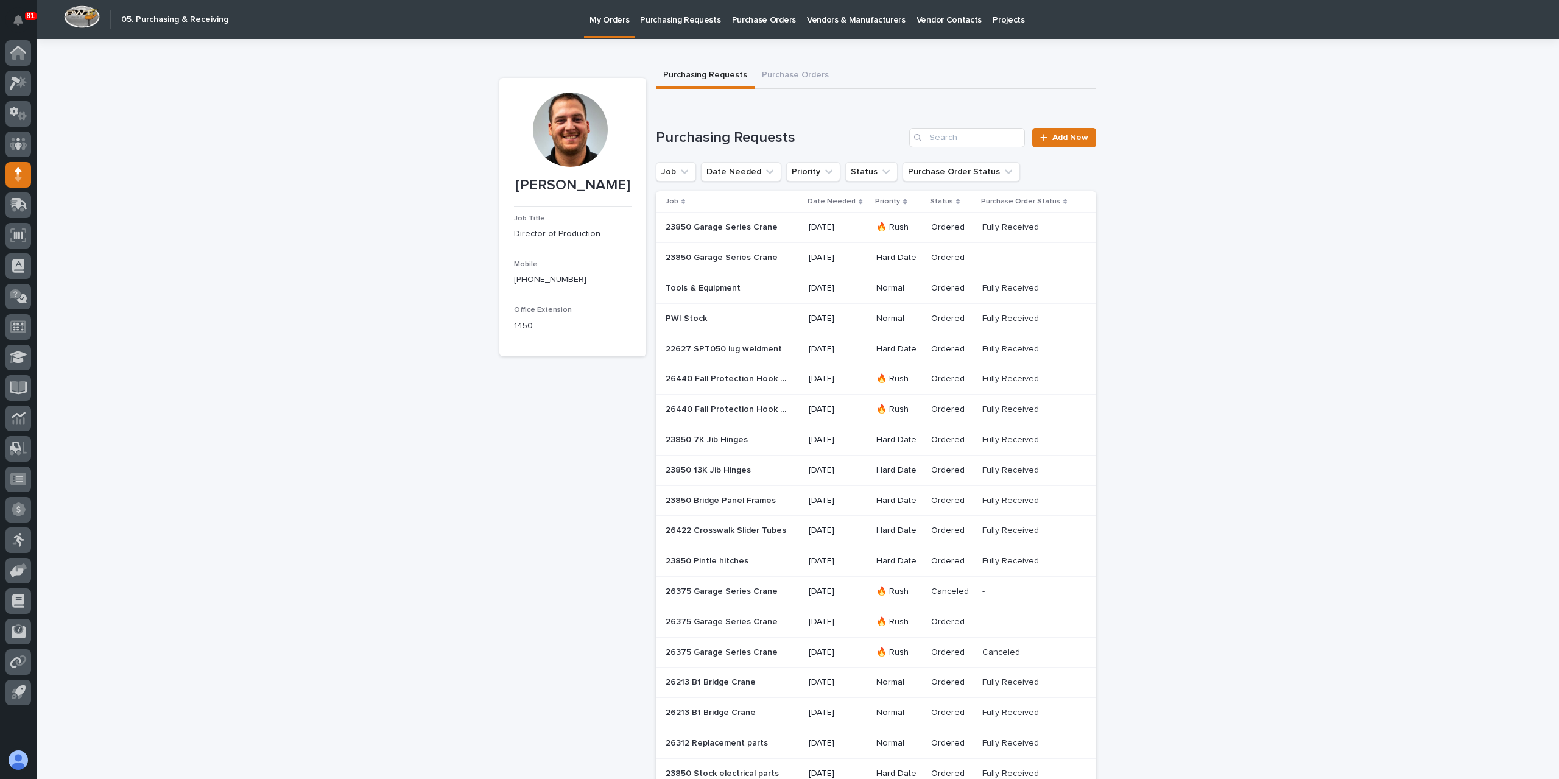
click at [305, 24] on p "Purchase Orders" at bounding box center [764, 13] width 64 height 26
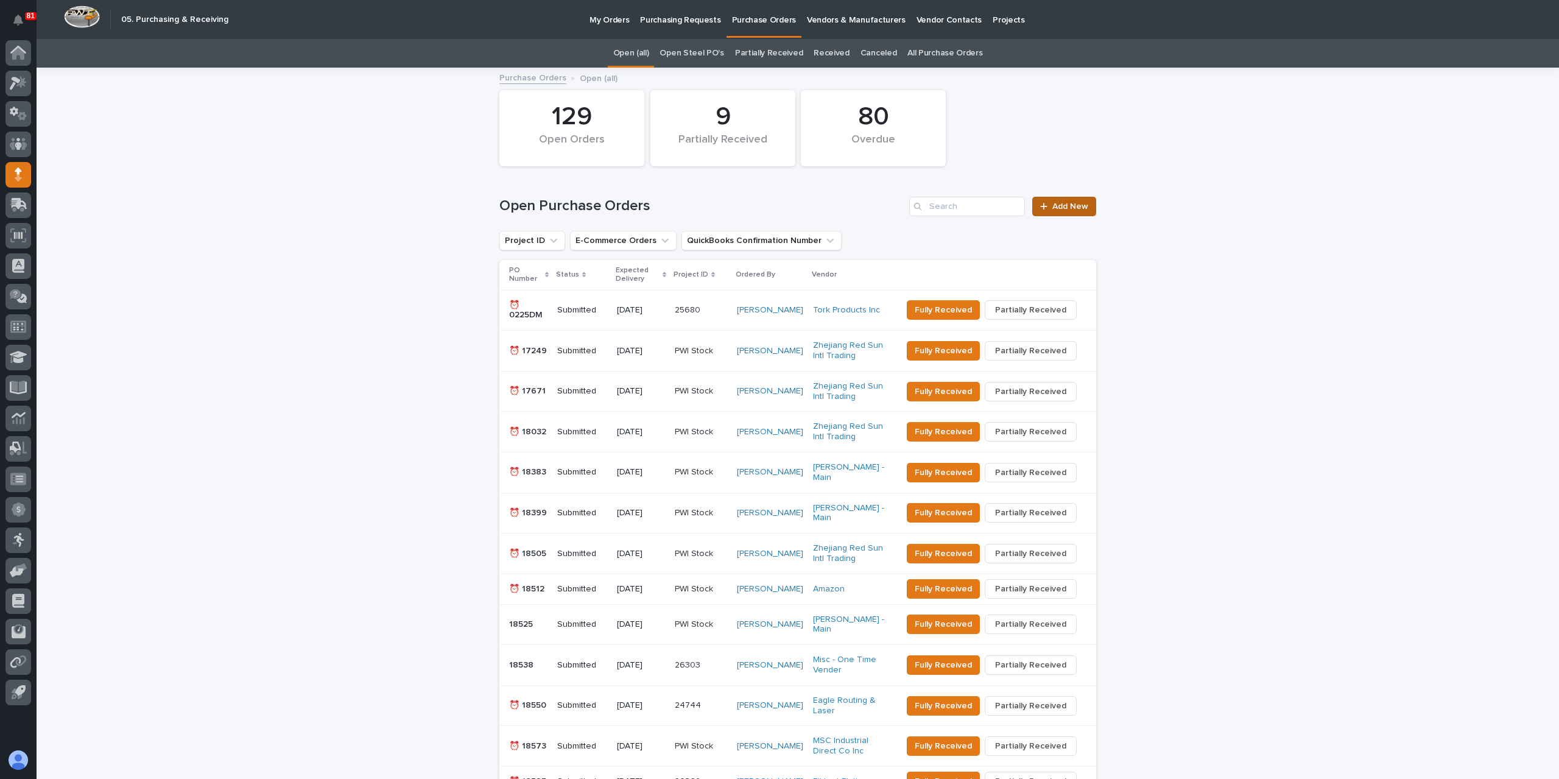
click at [305, 210] on span "Add New" at bounding box center [1070, 206] width 36 height 9
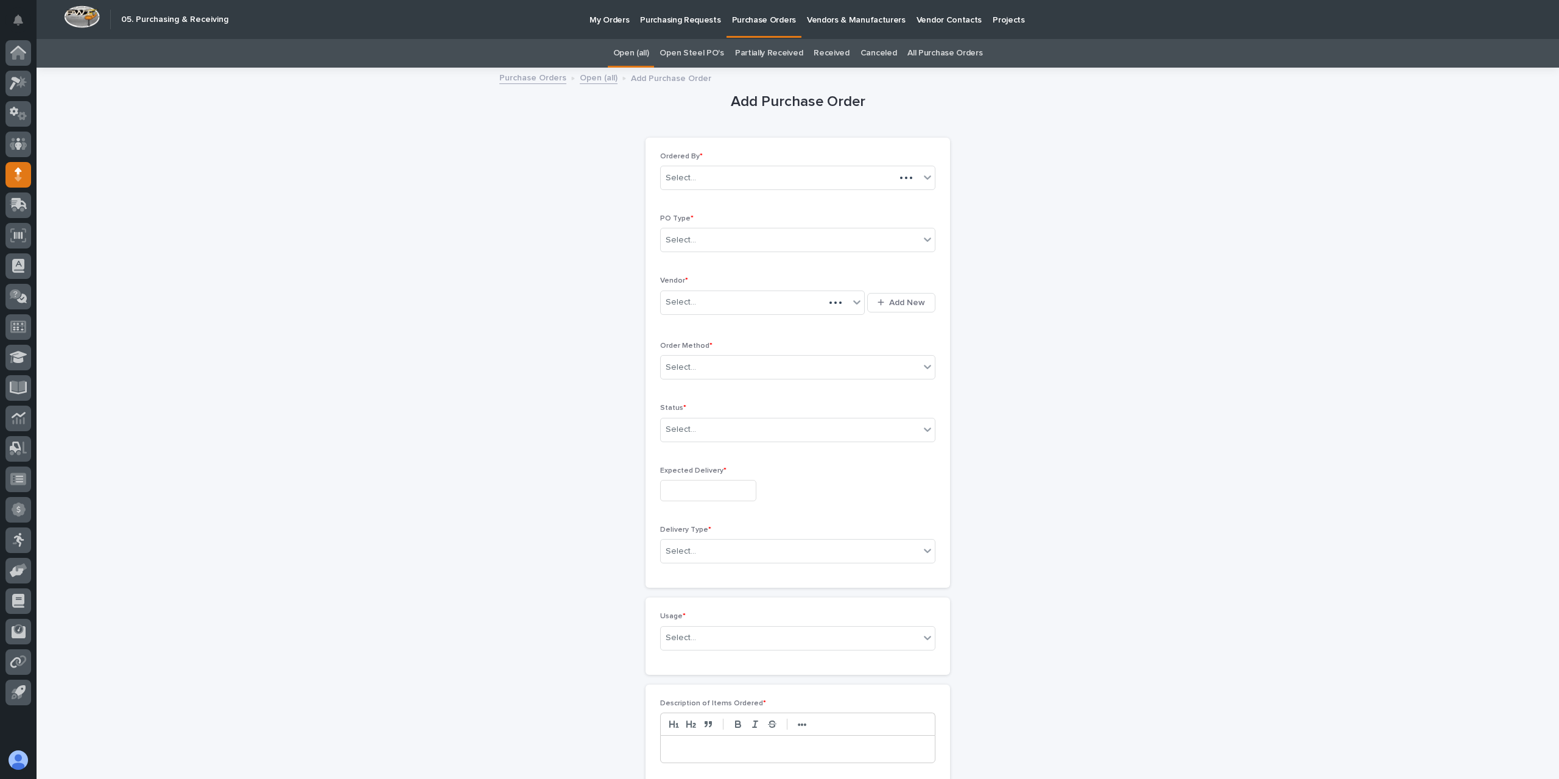
scroll to position [39, 0]
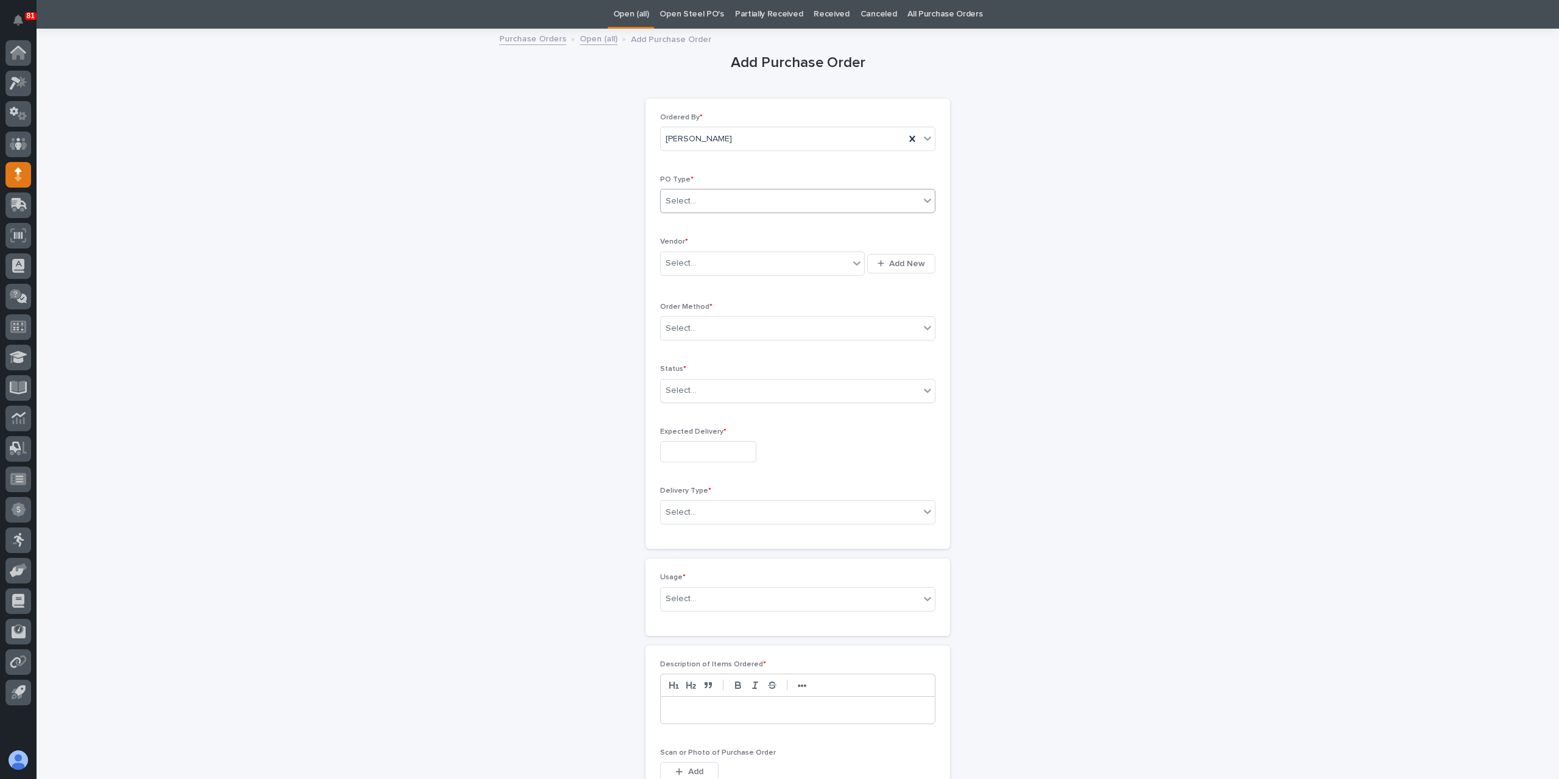
click at [305, 196] on input "text" at bounding box center [697, 201] width 1 height 10
click at [305, 245] on div "Paper" at bounding box center [793, 244] width 274 height 21
click at [305, 264] on div "Select..." at bounding box center [680, 263] width 30 height 13
type input "******"
click at [305, 293] on div "Select..." at bounding box center [797, 328] width 275 height 24
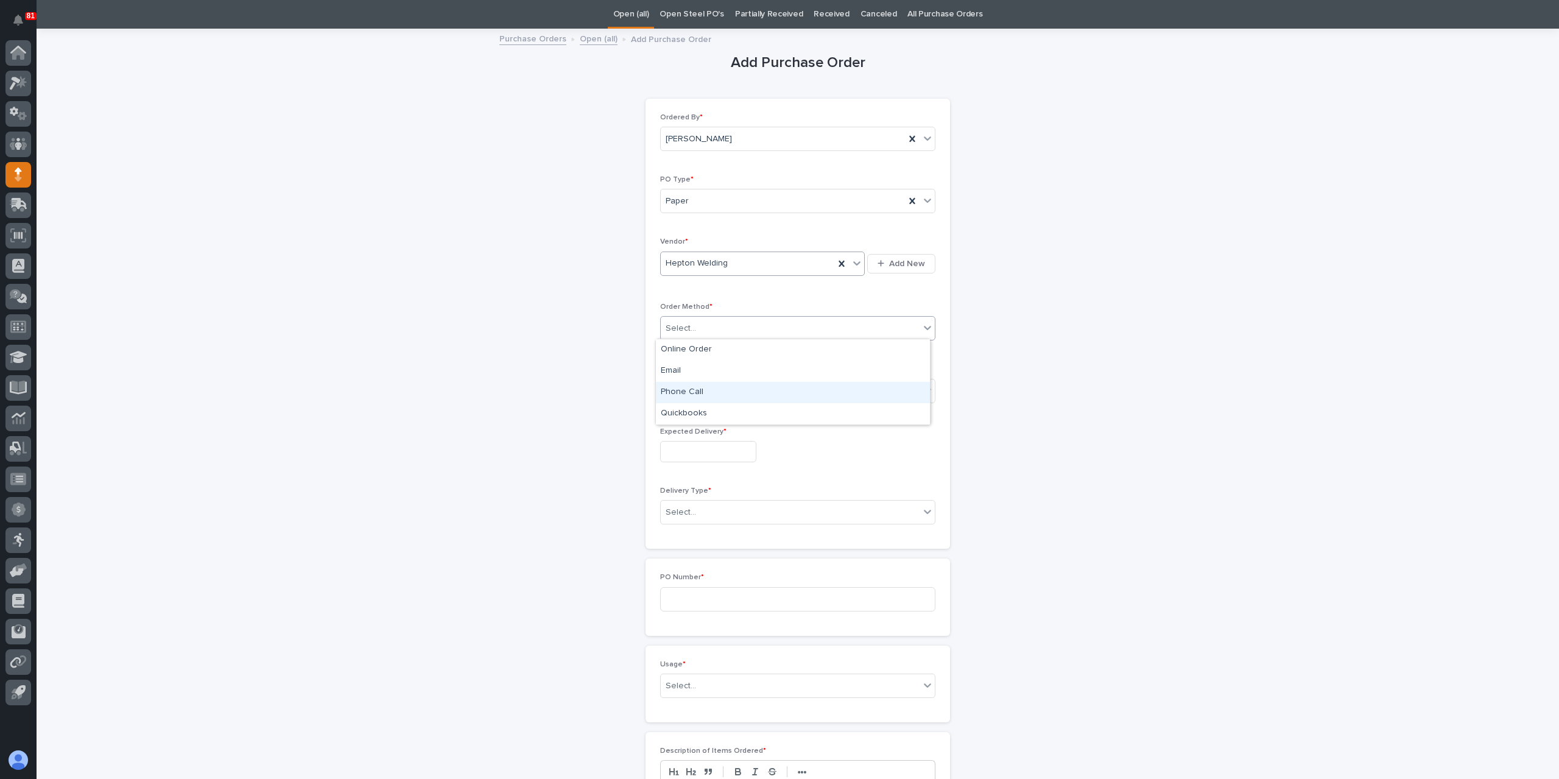
click at [305, 293] on div "Phone Call" at bounding box center [793, 392] width 274 height 21
click at [305, 293] on div "Select..." at bounding box center [790, 391] width 259 height 20
click at [305, 293] on div "Submitted" at bounding box center [793, 433] width 274 height 21
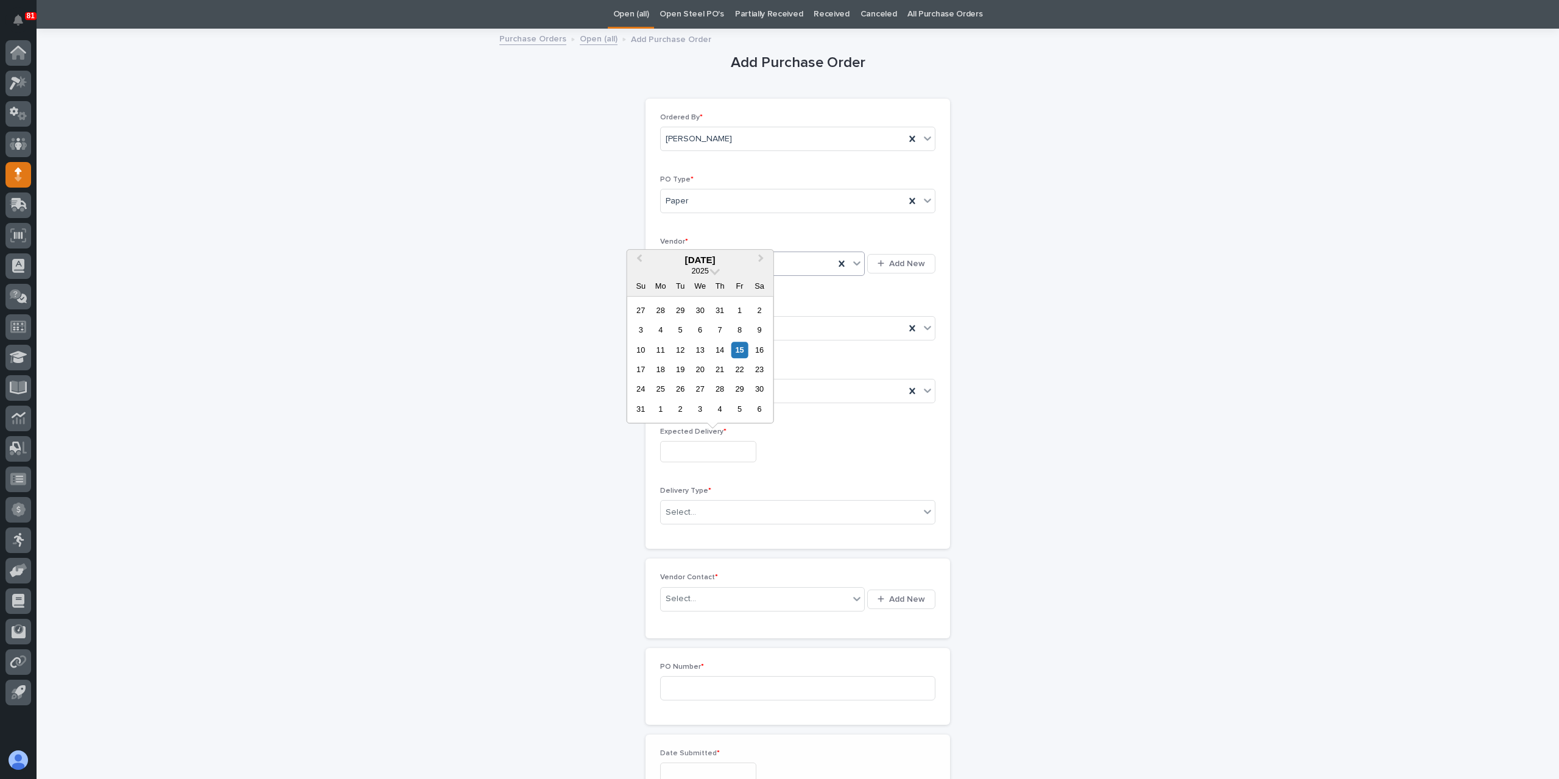
click at [305, 293] on input "text" at bounding box center [708, 451] width 96 height 21
click at [305, 293] on div "22" at bounding box center [739, 369] width 16 height 16
type input "**********"
click at [305, 293] on div "Select..." at bounding box center [790, 512] width 259 height 20
click at [305, 293] on div "PWI Pickup" at bounding box center [793, 553] width 274 height 21
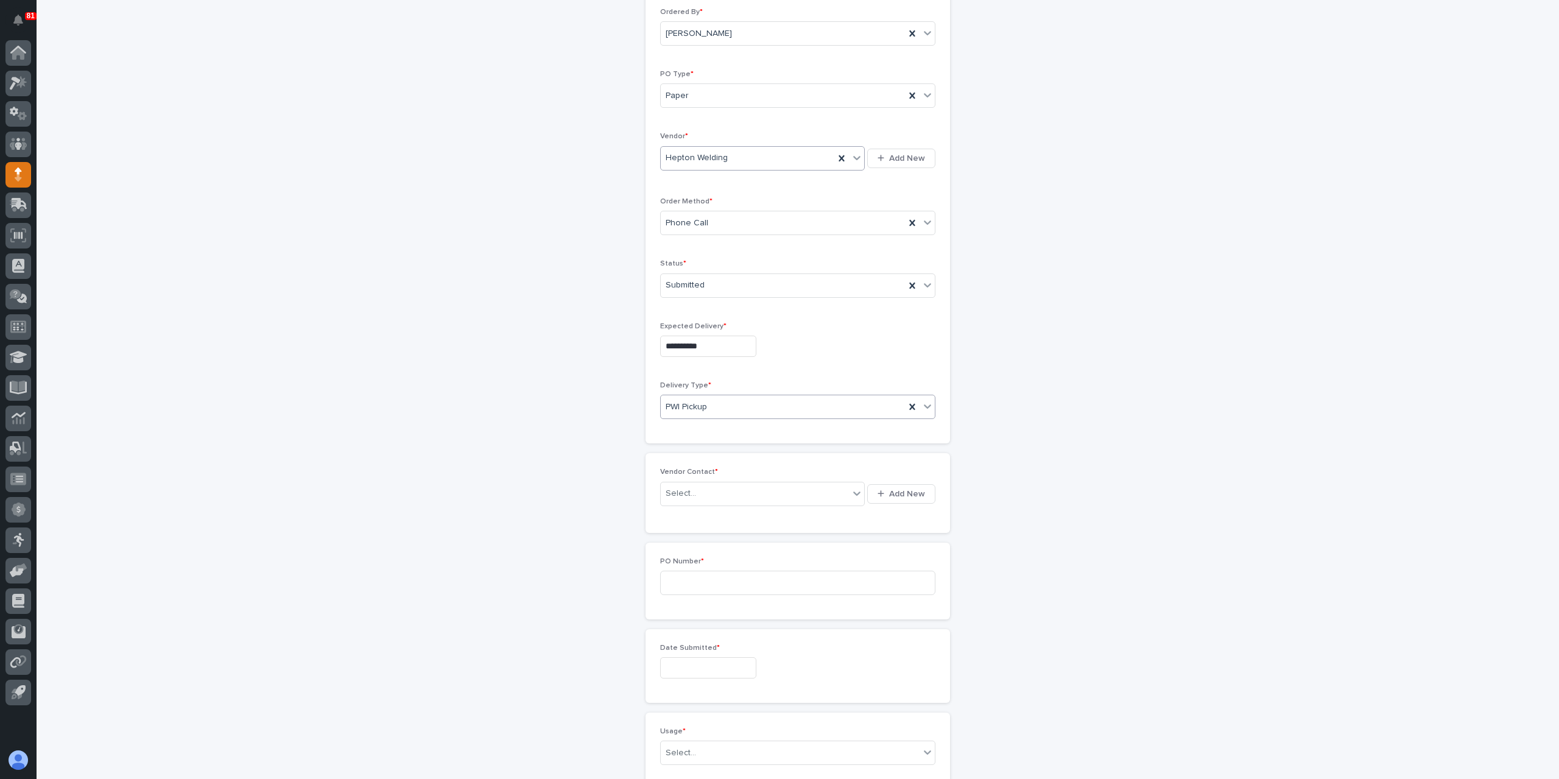
scroll to position [161, 0]
click at [305, 293] on div "Select..." at bounding box center [755, 477] width 188 height 20
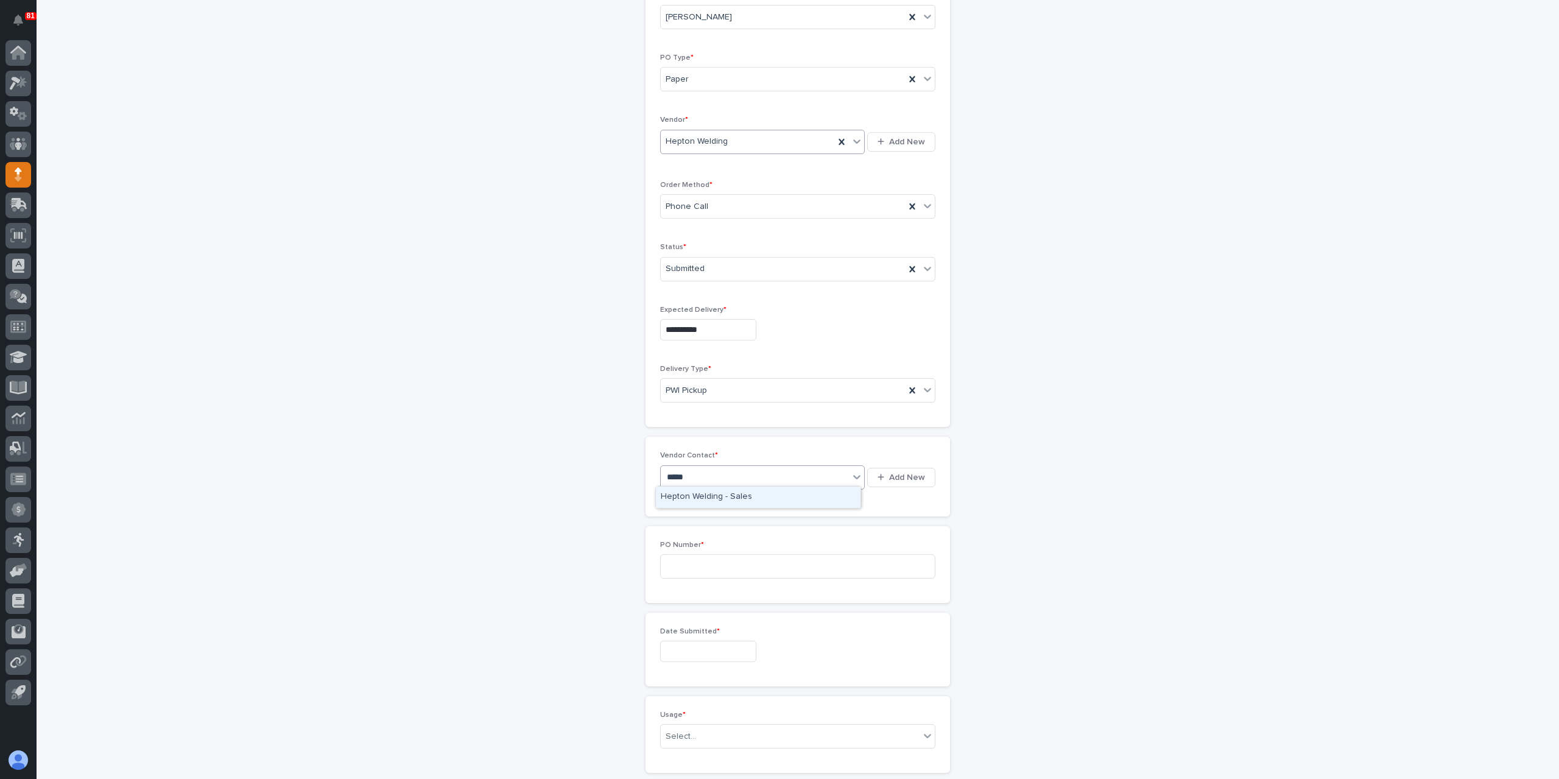
type input "******"
click at [305, 293] on icon at bounding box center [840, 477] width 5 height 6
click at [305, 293] on div "Select..." at bounding box center [755, 477] width 188 height 20
type input "******"
click at [305, 293] on div "Hepton Welding - Sales" at bounding box center [758, 496] width 205 height 21
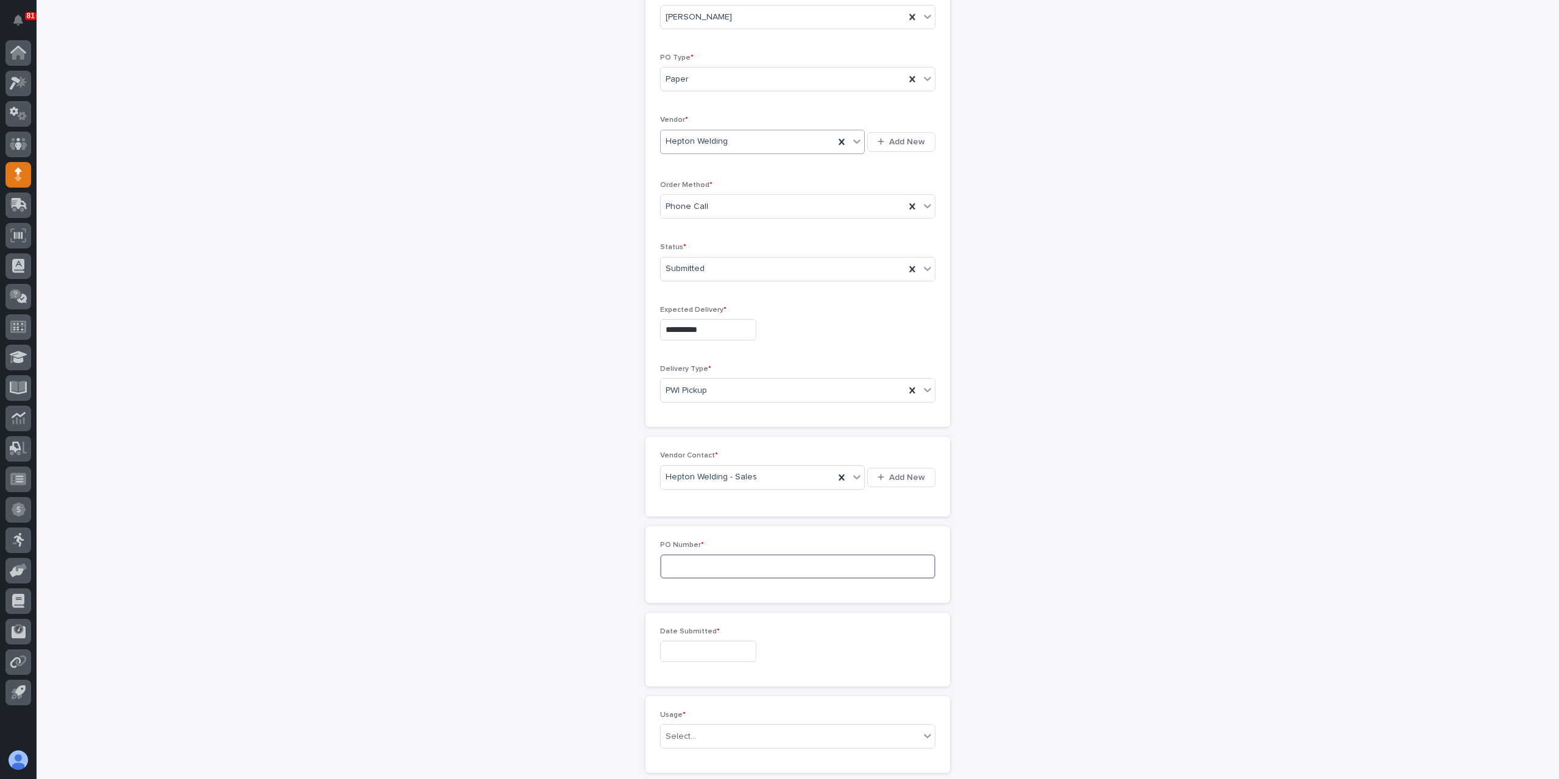
click at [305, 293] on input at bounding box center [797, 566] width 275 height 24
type input "6142AY"
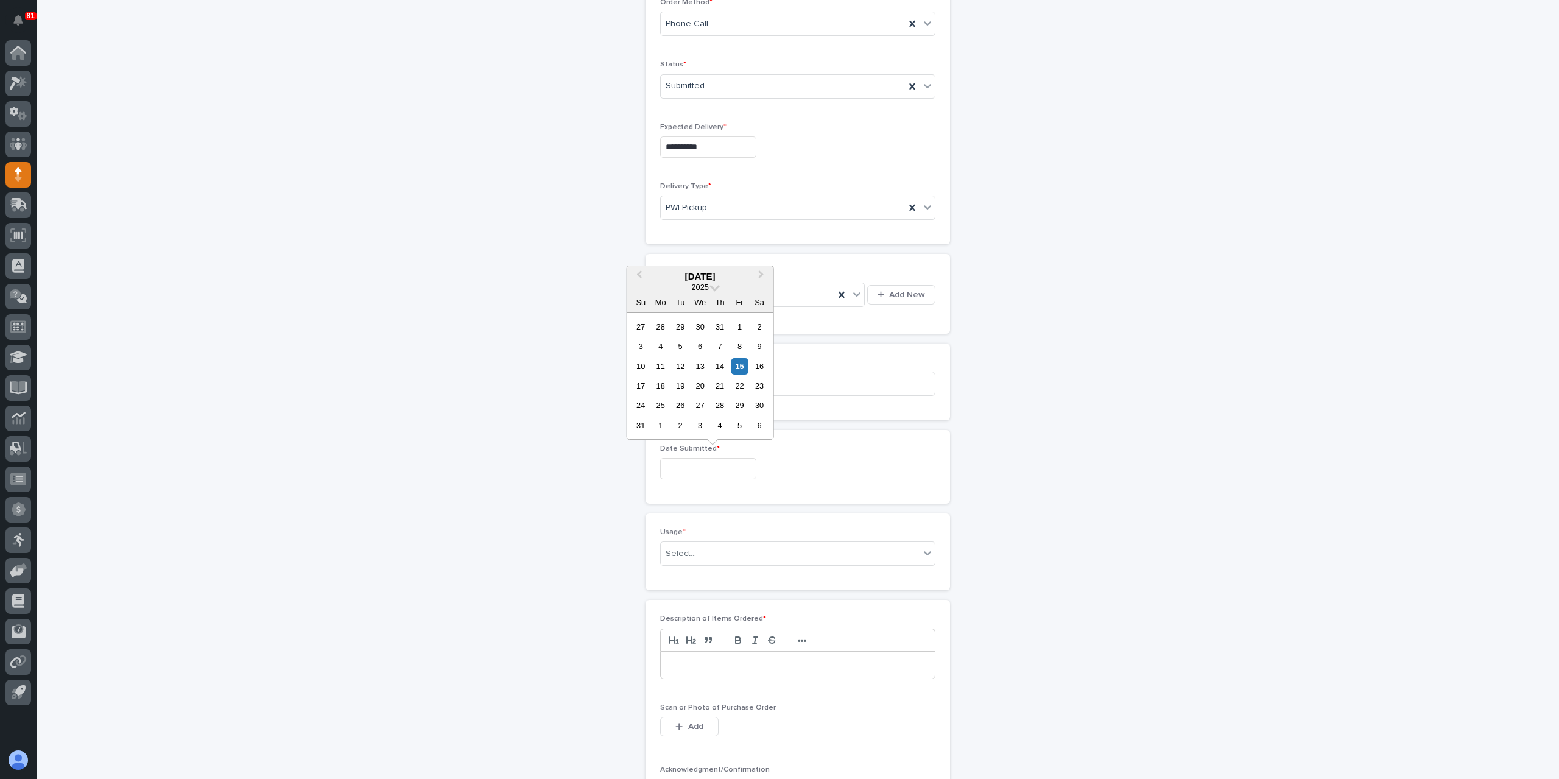
click at [305, 293] on input "text" at bounding box center [708, 468] width 96 height 21
click at [305, 293] on div "15" at bounding box center [739, 366] width 16 height 16
type input "**********"
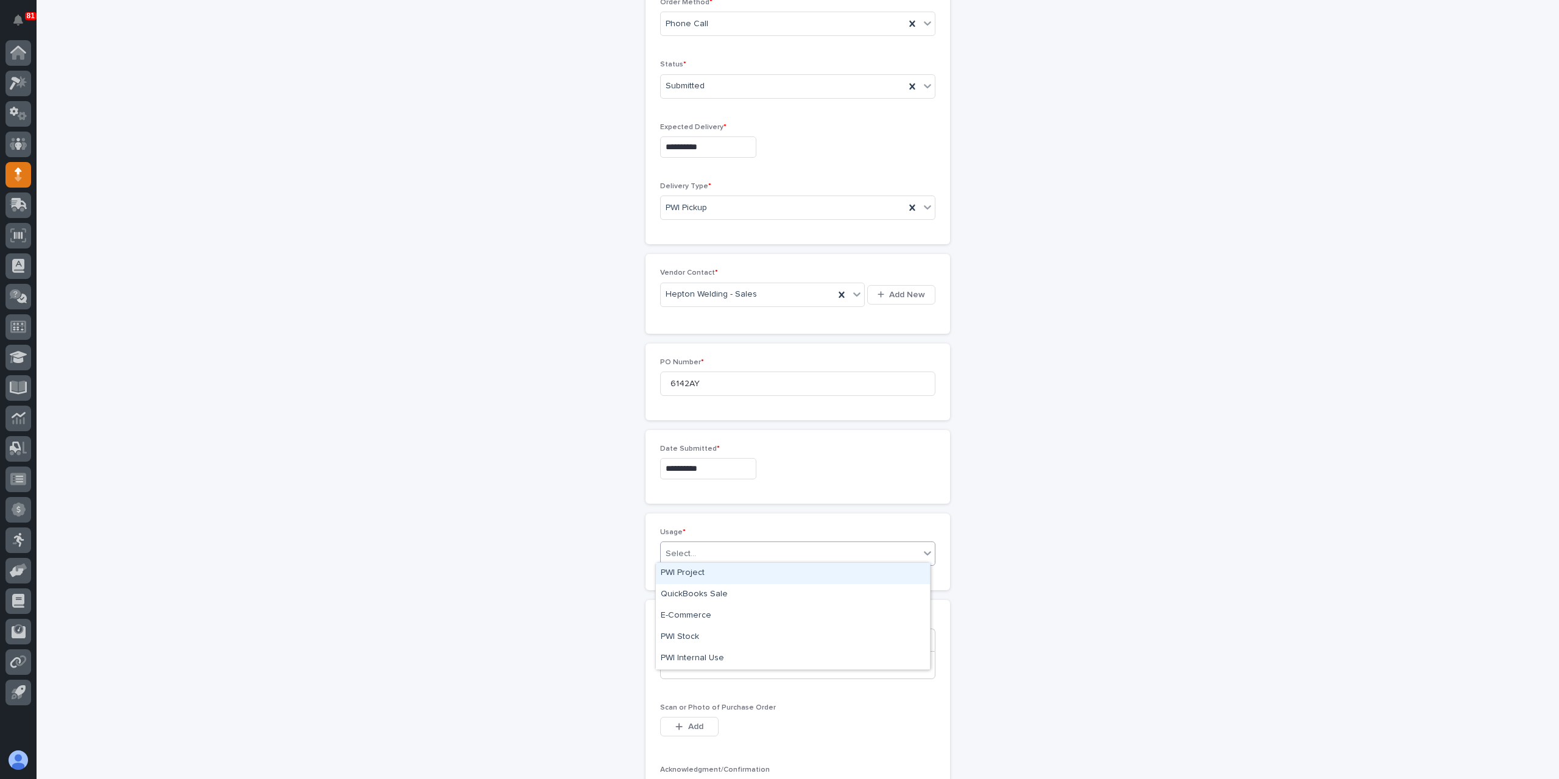
click at [305, 293] on div "Select..." at bounding box center [790, 554] width 259 height 20
click at [305, 293] on div "PWI Project" at bounding box center [793, 573] width 274 height 21
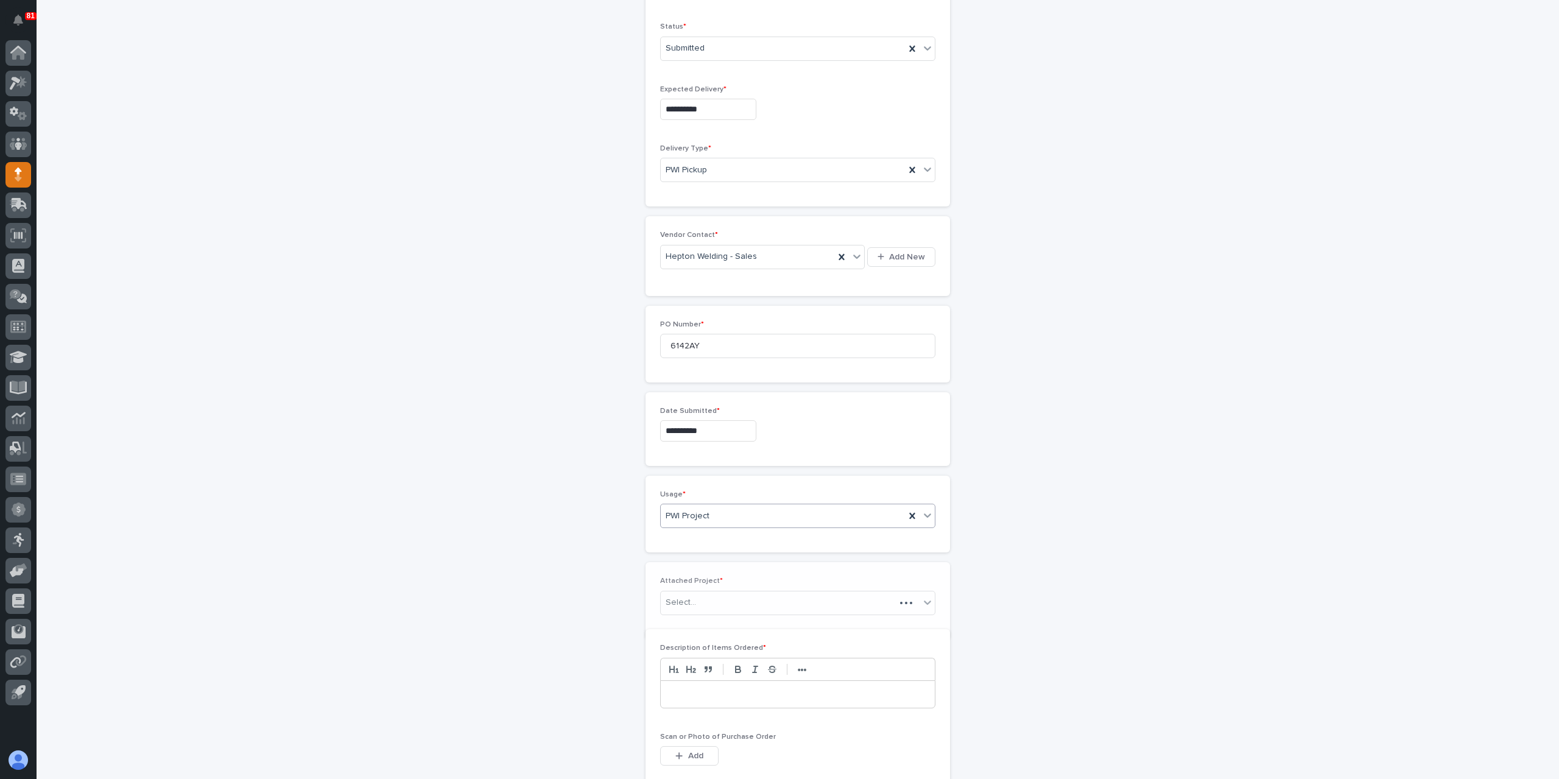
scroll to position [386, 0]
click at [305, 293] on div "Select..." at bounding box center [797, 598] width 275 height 24
type input "*****"
click at [305, 293] on div "26623 - Grand Design RV - GDRV10 - Side Ramp Door, Hoop" at bounding box center [793, 616] width 274 height 21
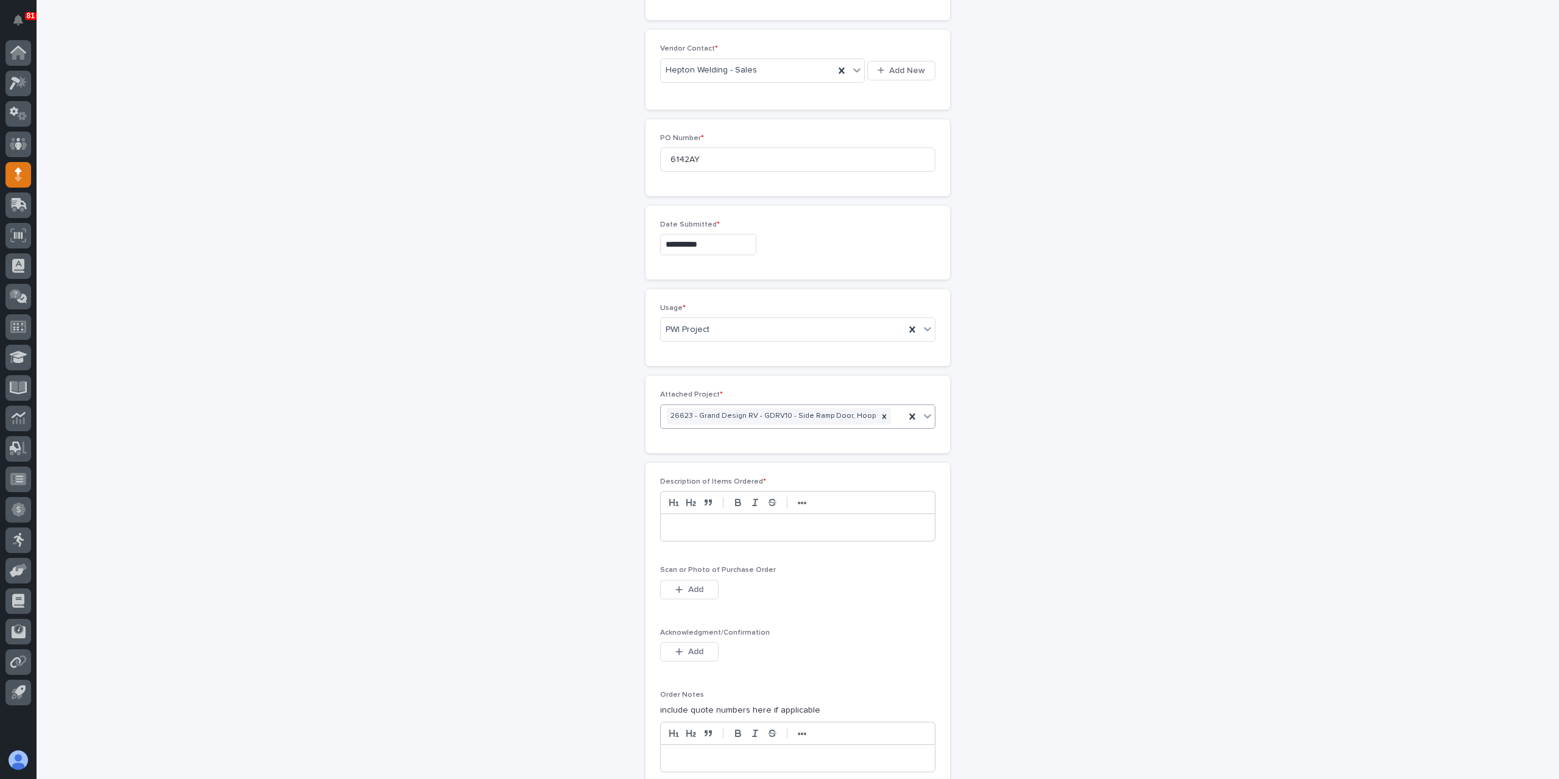
scroll to position [569, 0]
click at [305, 293] on p at bounding box center [798, 526] width 256 height 12
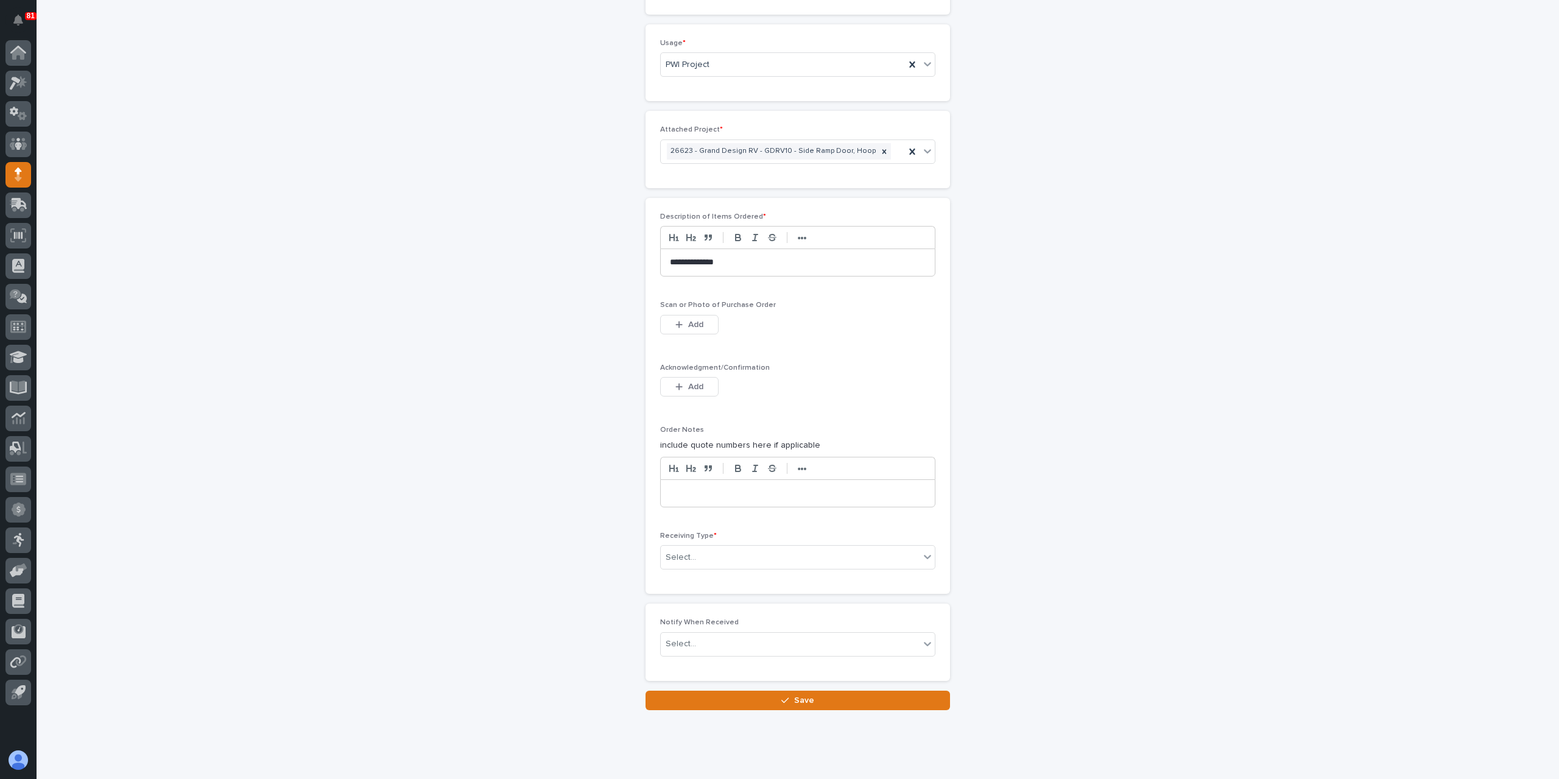
scroll to position [852, 0]
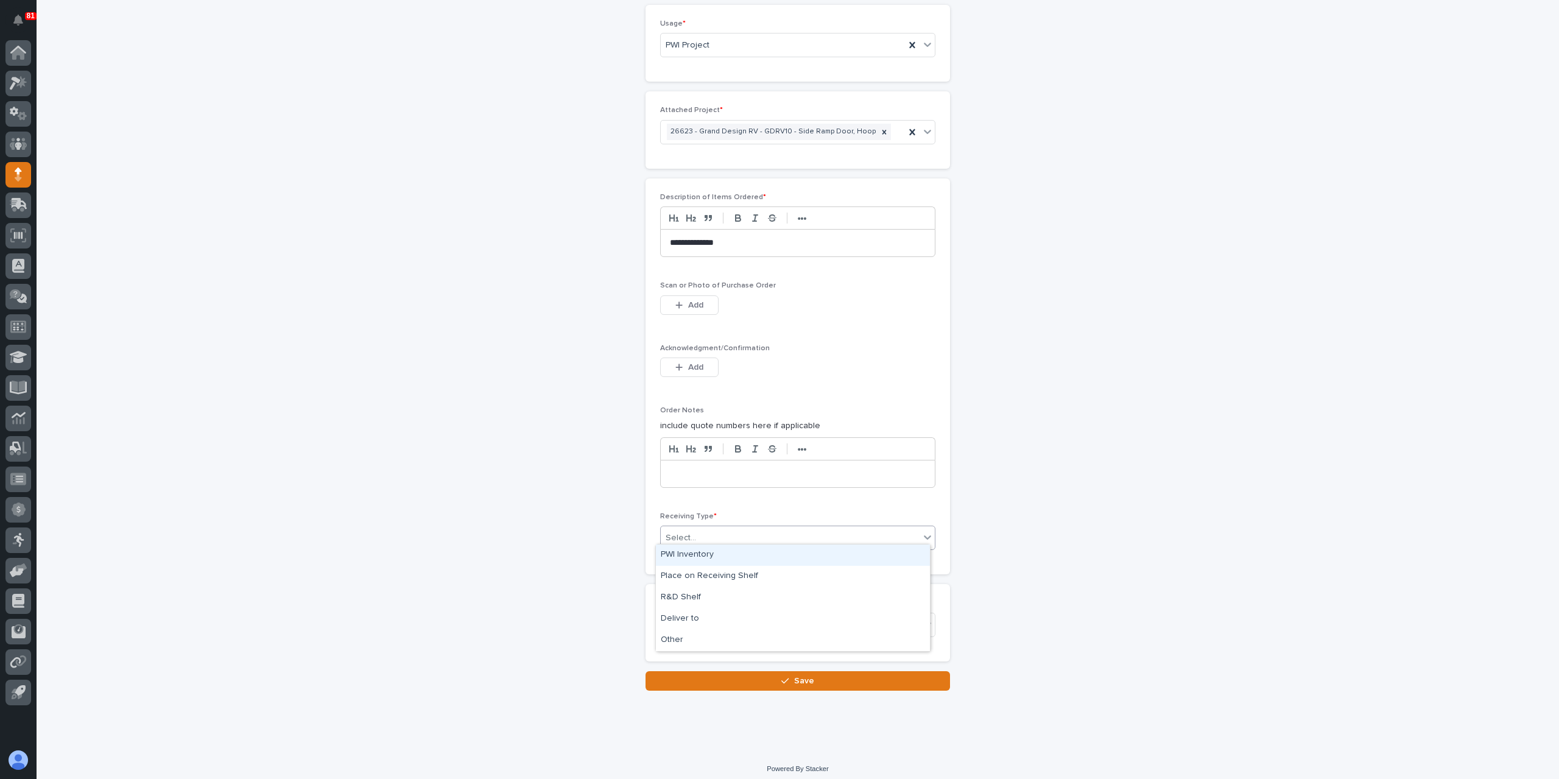
click at [305, 293] on div "Select..." at bounding box center [790, 538] width 259 height 20
click at [305, 293] on div "Deliver to" at bounding box center [793, 618] width 274 height 21
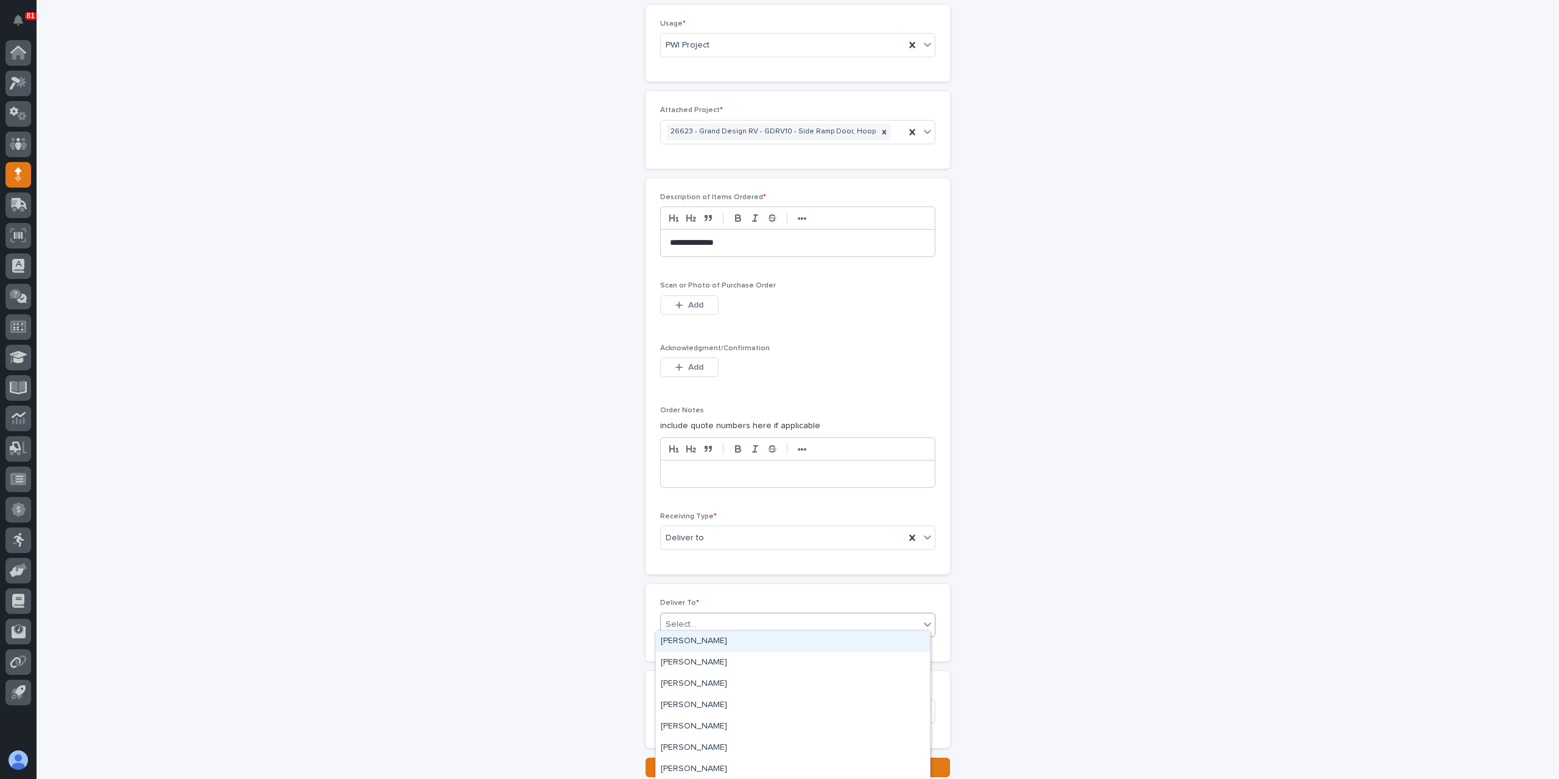
drag, startPoint x: 711, startPoint y: 620, endPoint x: 727, endPoint y: 620, distance: 15.8
click at [305, 293] on div "Select..." at bounding box center [790, 624] width 259 height 20
type input "****"
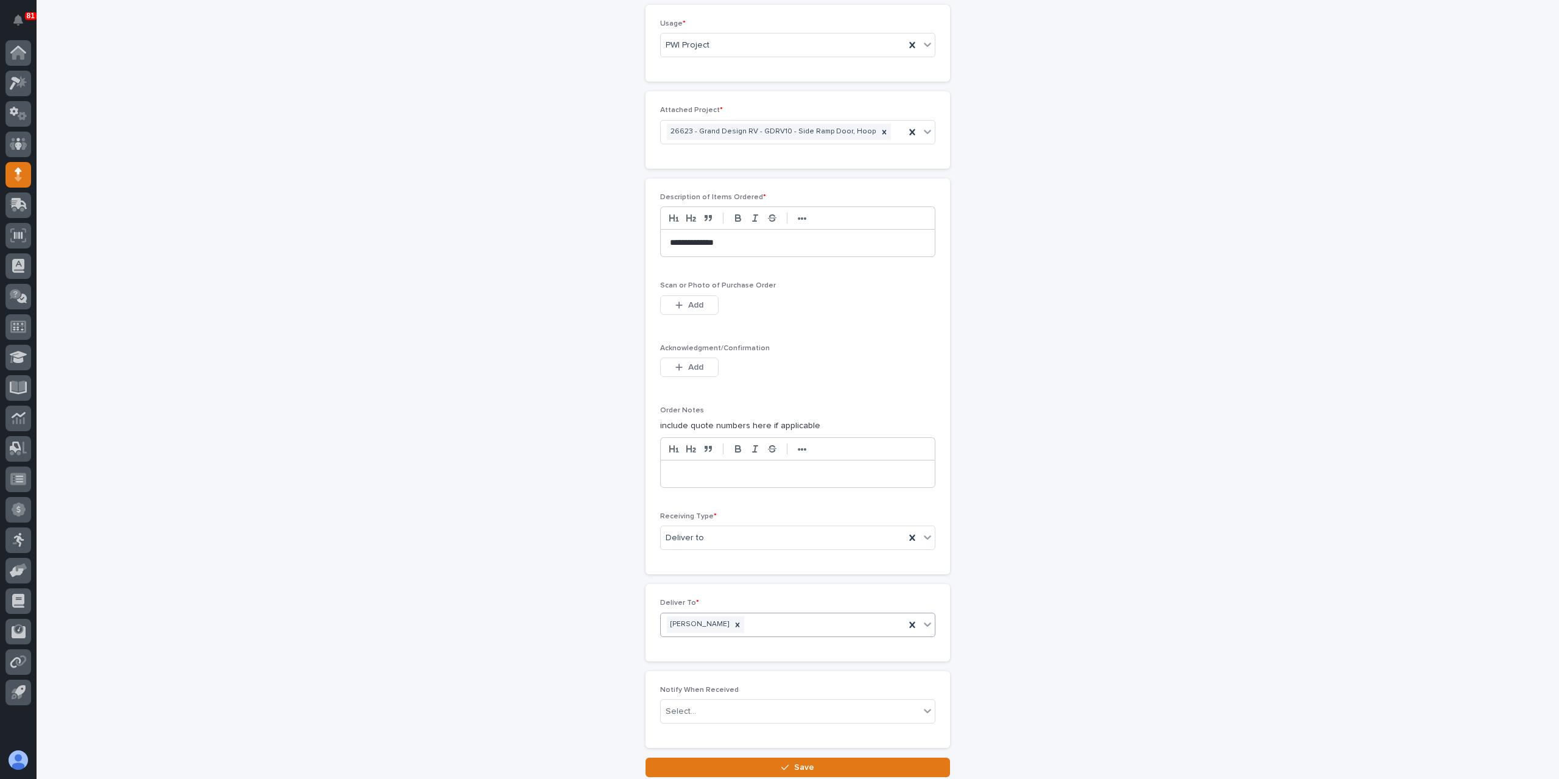
scroll to position [938, 0]
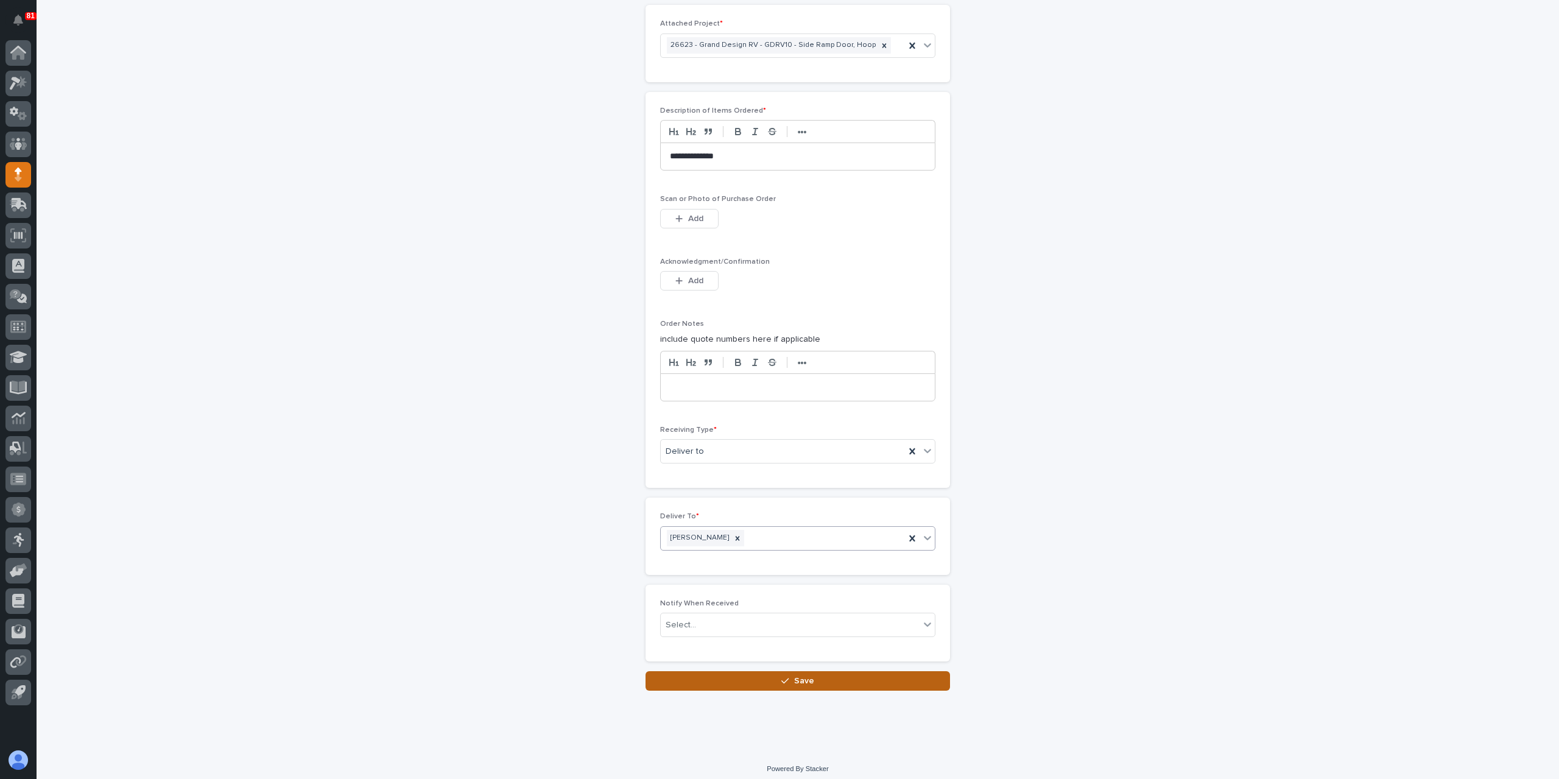
click at [305, 293] on button "Save" at bounding box center [797, 680] width 304 height 19
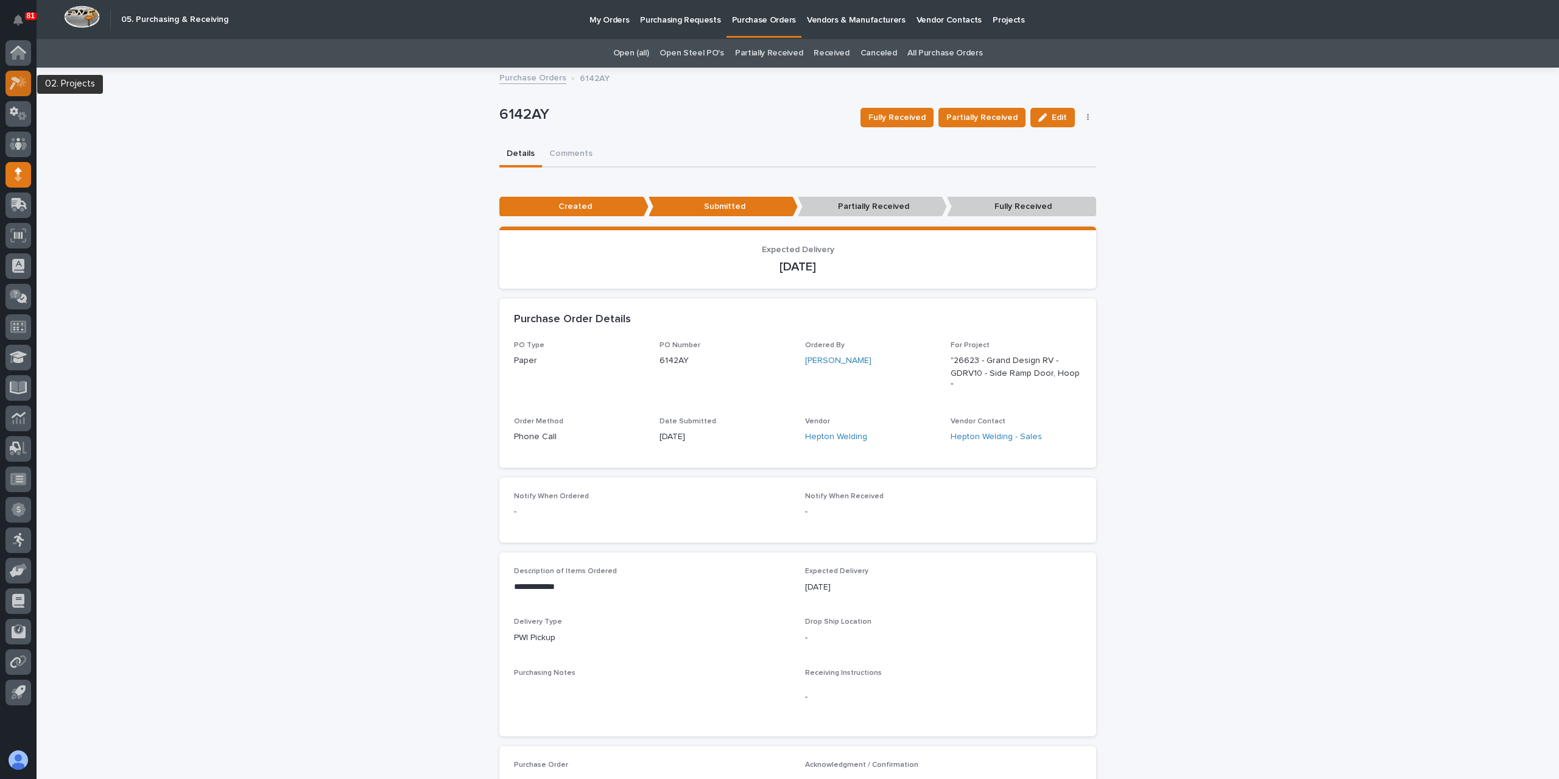
click at [17, 90] on div at bounding box center [18, 84] width 26 height 26
